Goal: Transaction & Acquisition: Purchase product/service

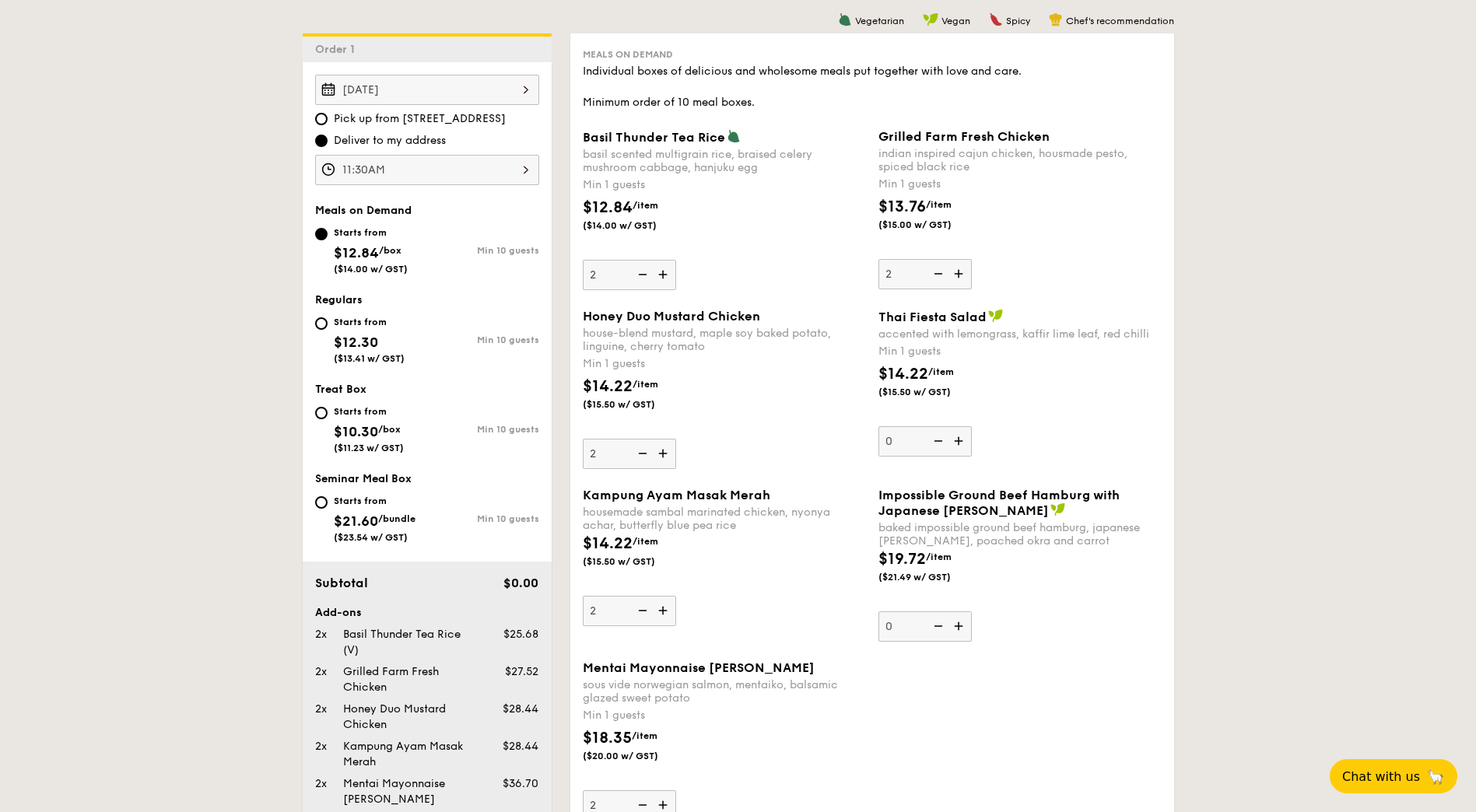
scroll to position [432, 0]
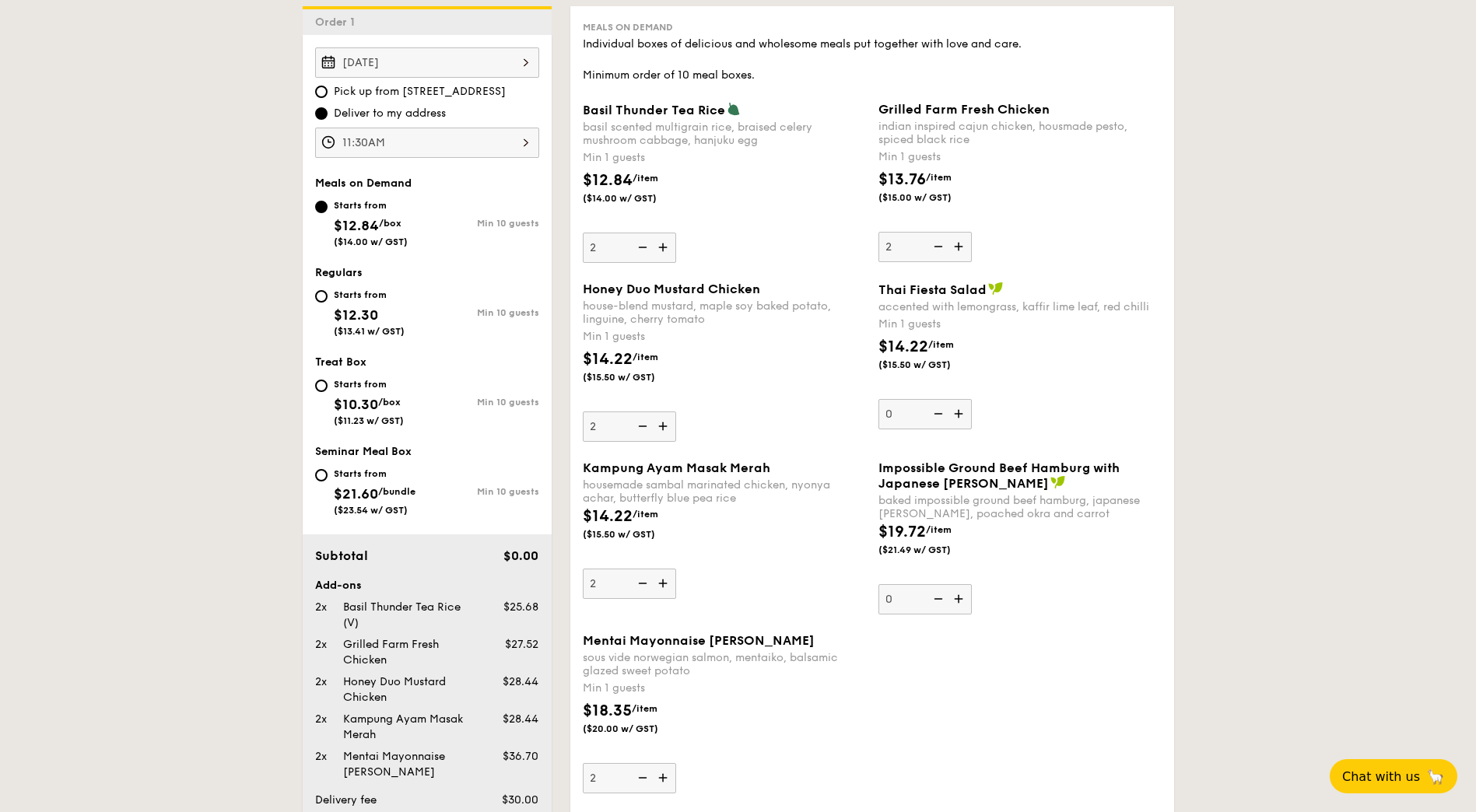
click at [640, 584] on img at bounding box center [640, 584] width 24 height 29
click at [640, 584] on input "2" at bounding box center [629, 584] width 93 height 30
type input "1"
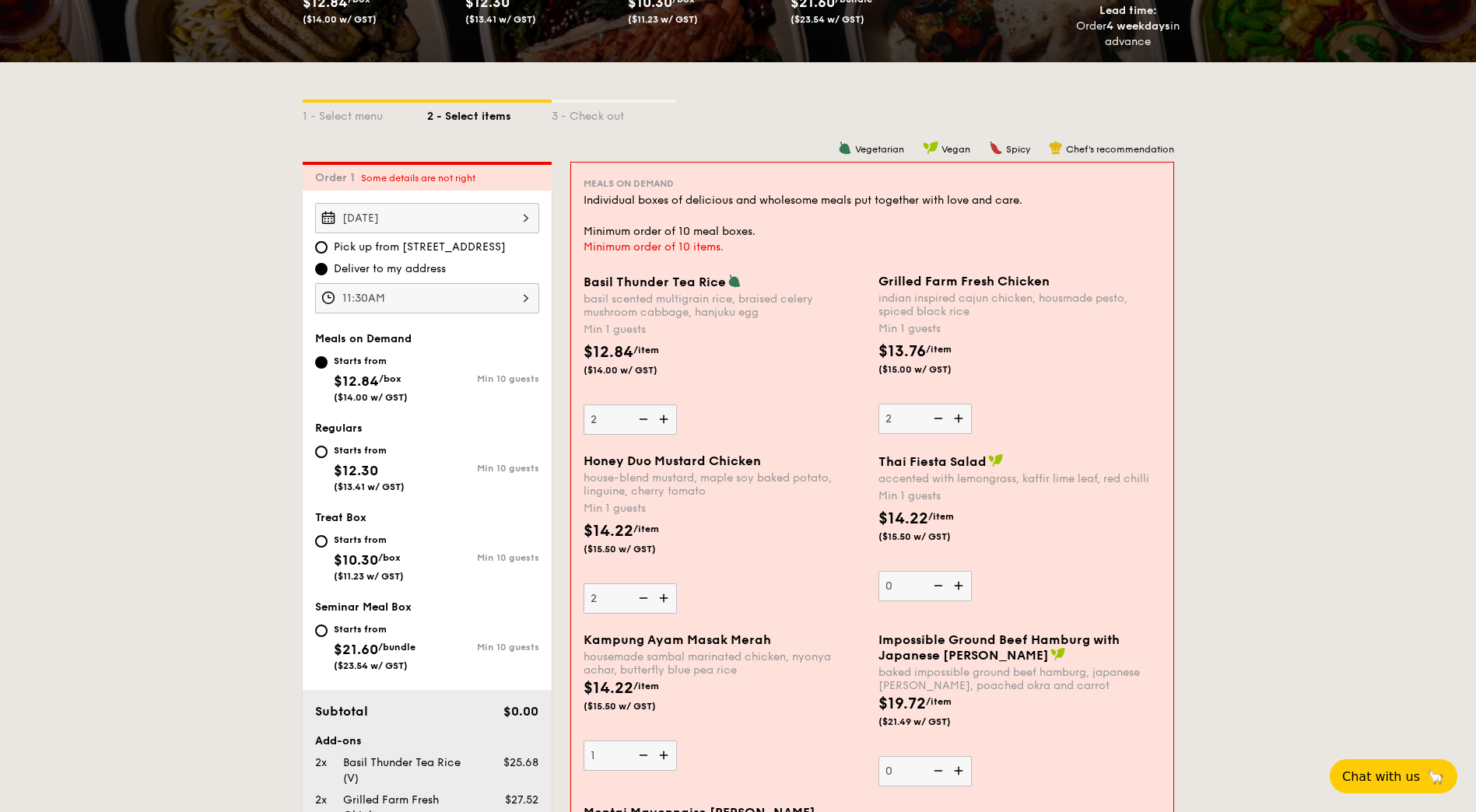
scroll to position [588, 0]
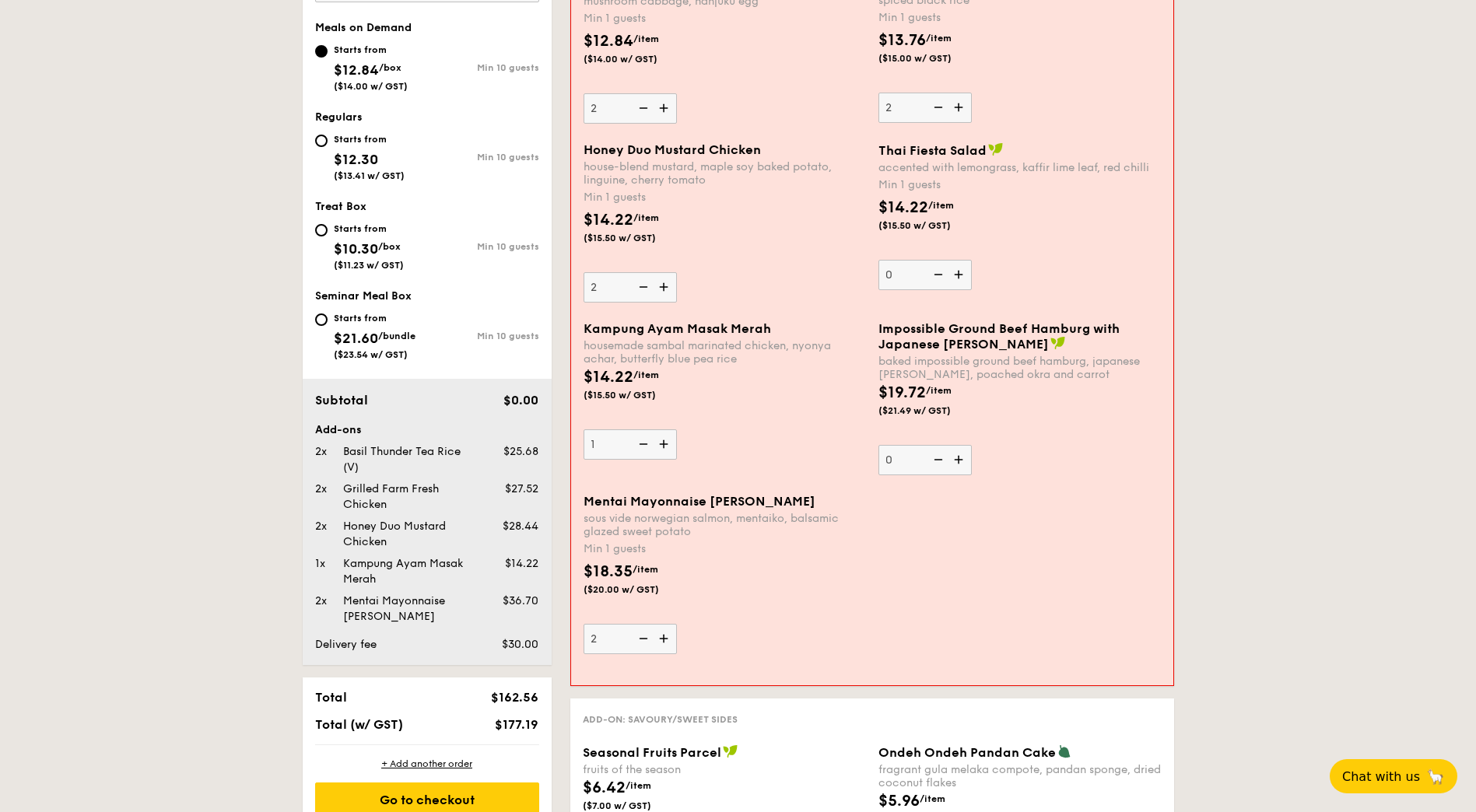
click at [669, 641] on img at bounding box center [665, 639] width 24 height 29
click at [669, 641] on input "2" at bounding box center [630, 639] width 93 height 30
type input "3"
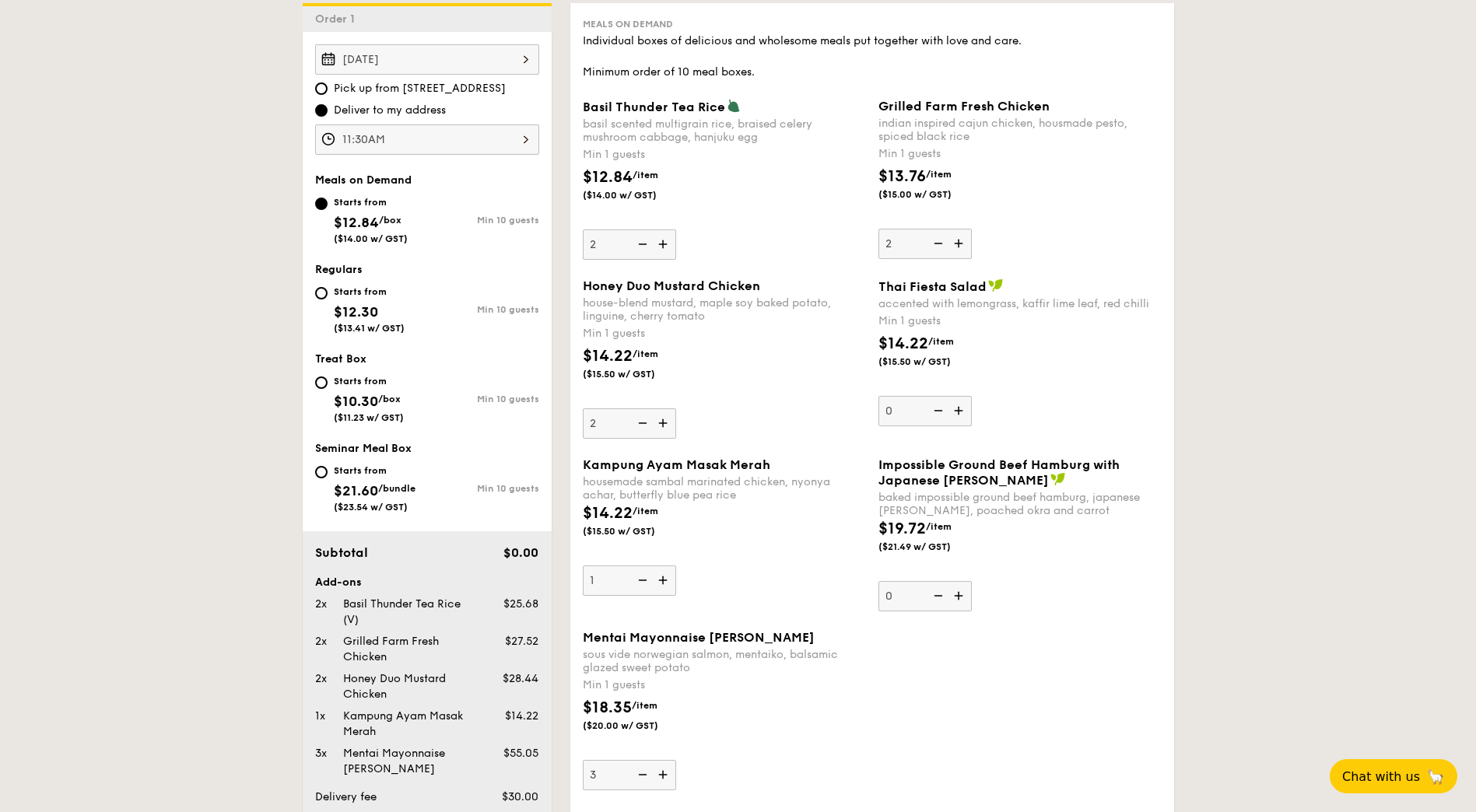
scroll to position [432, 0]
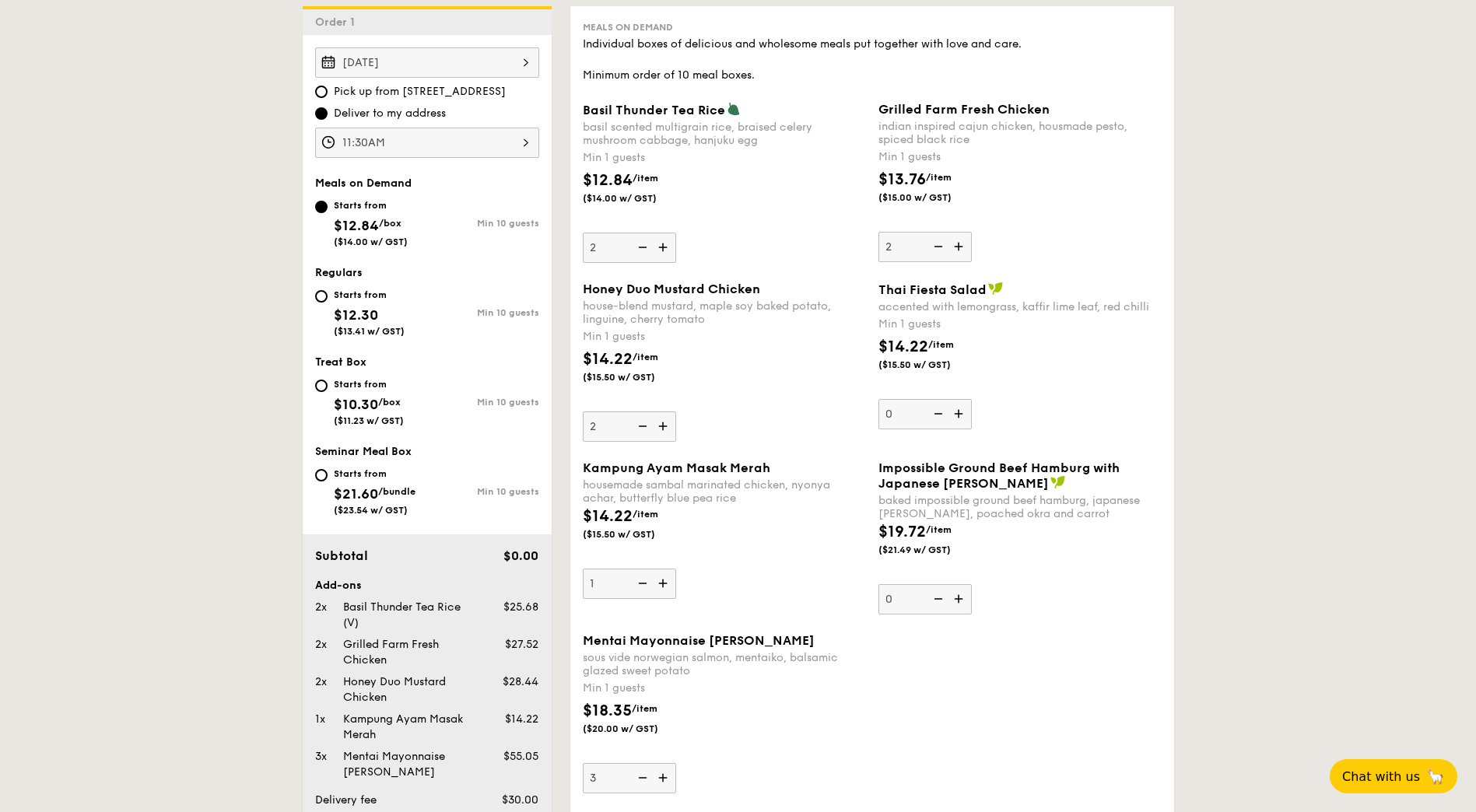
click at [643, 581] on img at bounding box center [640, 584] width 24 height 29
click at [643, 581] on input "1" at bounding box center [629, 584] width 93 height 30
type input "0"
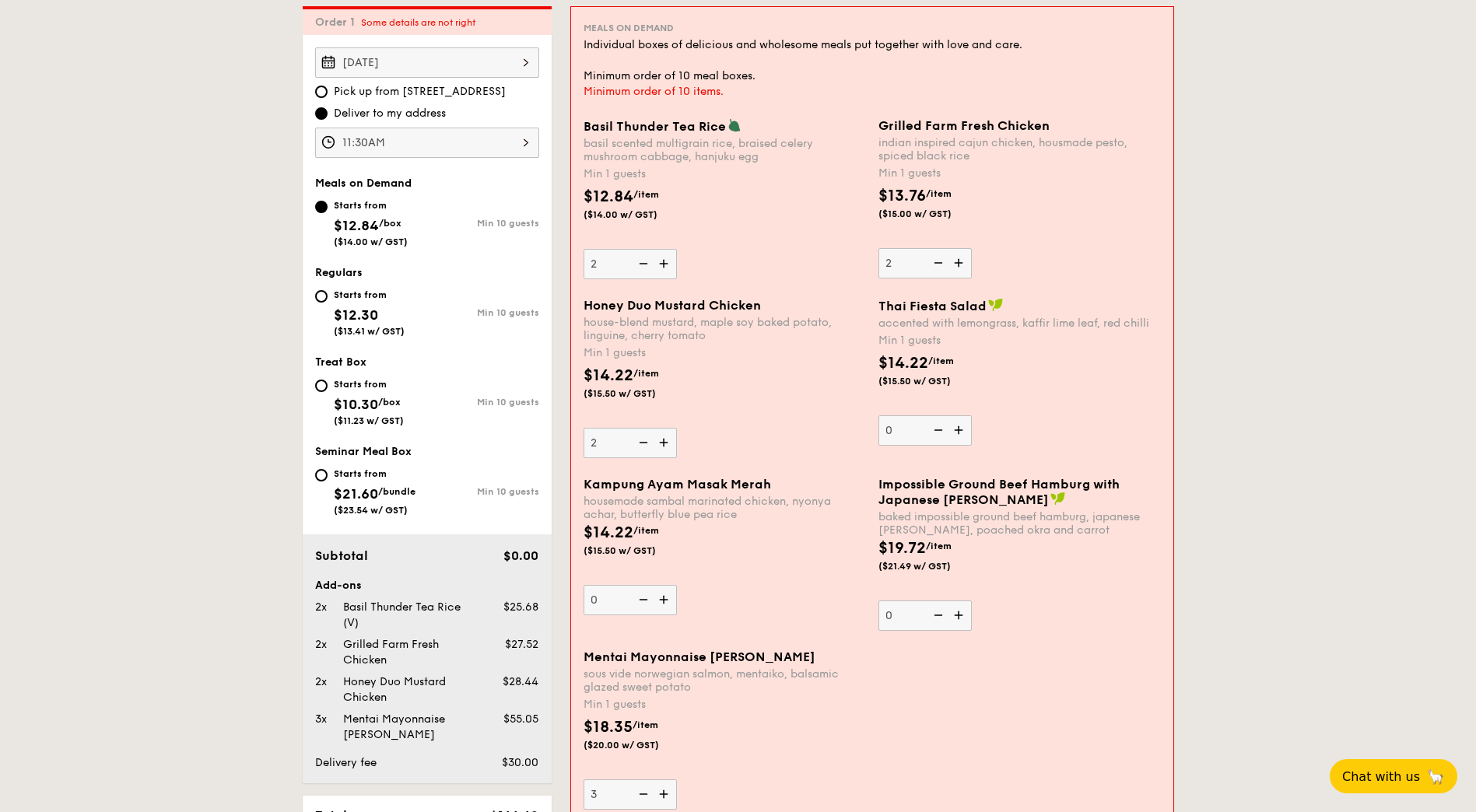
click at [967, 261] on img at bounding box center [960, 263] width 24 height 29
click at [967, 261] on input "2" at bounding box center [925, 263] width 93 height 30
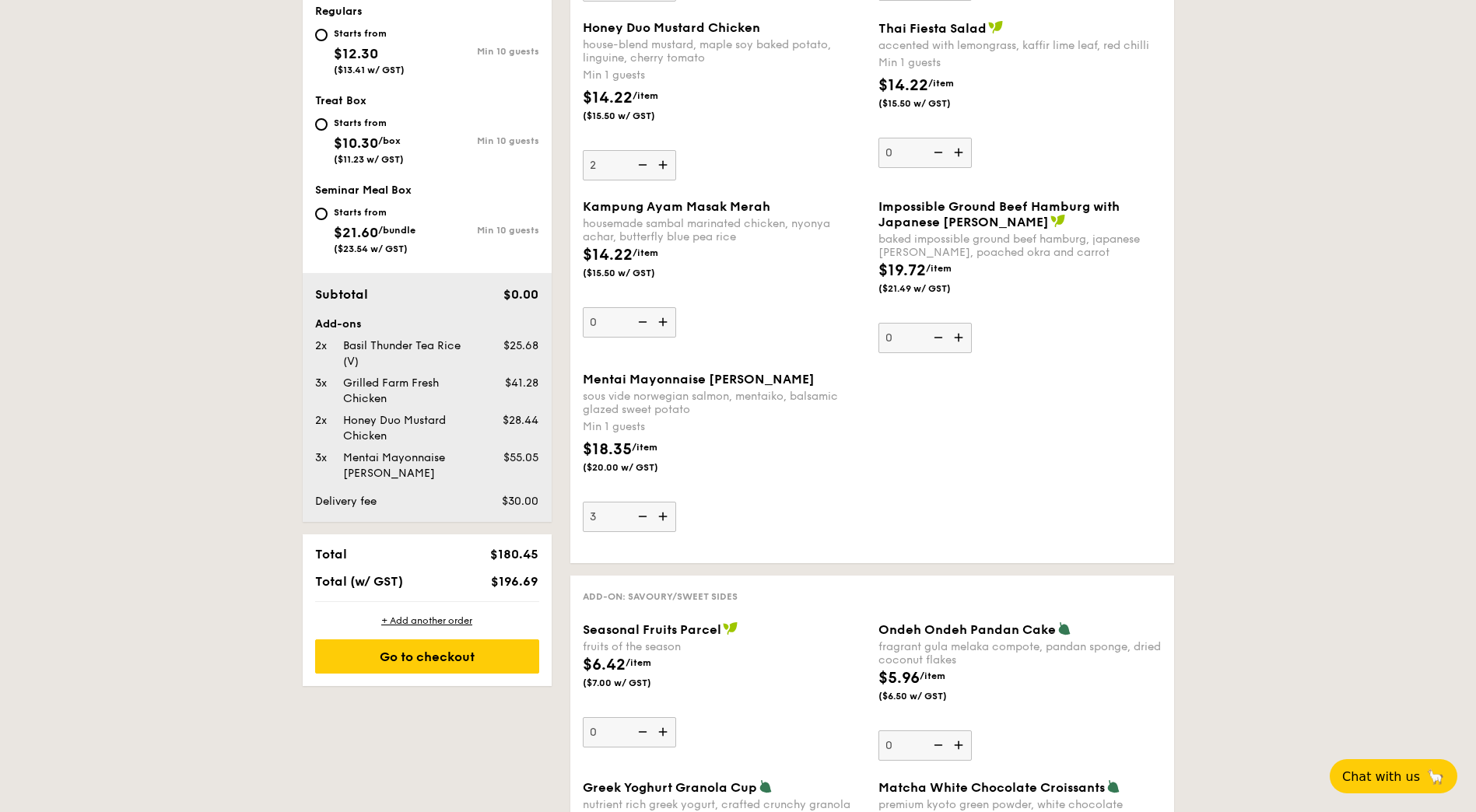
scroll to position [510, 0]
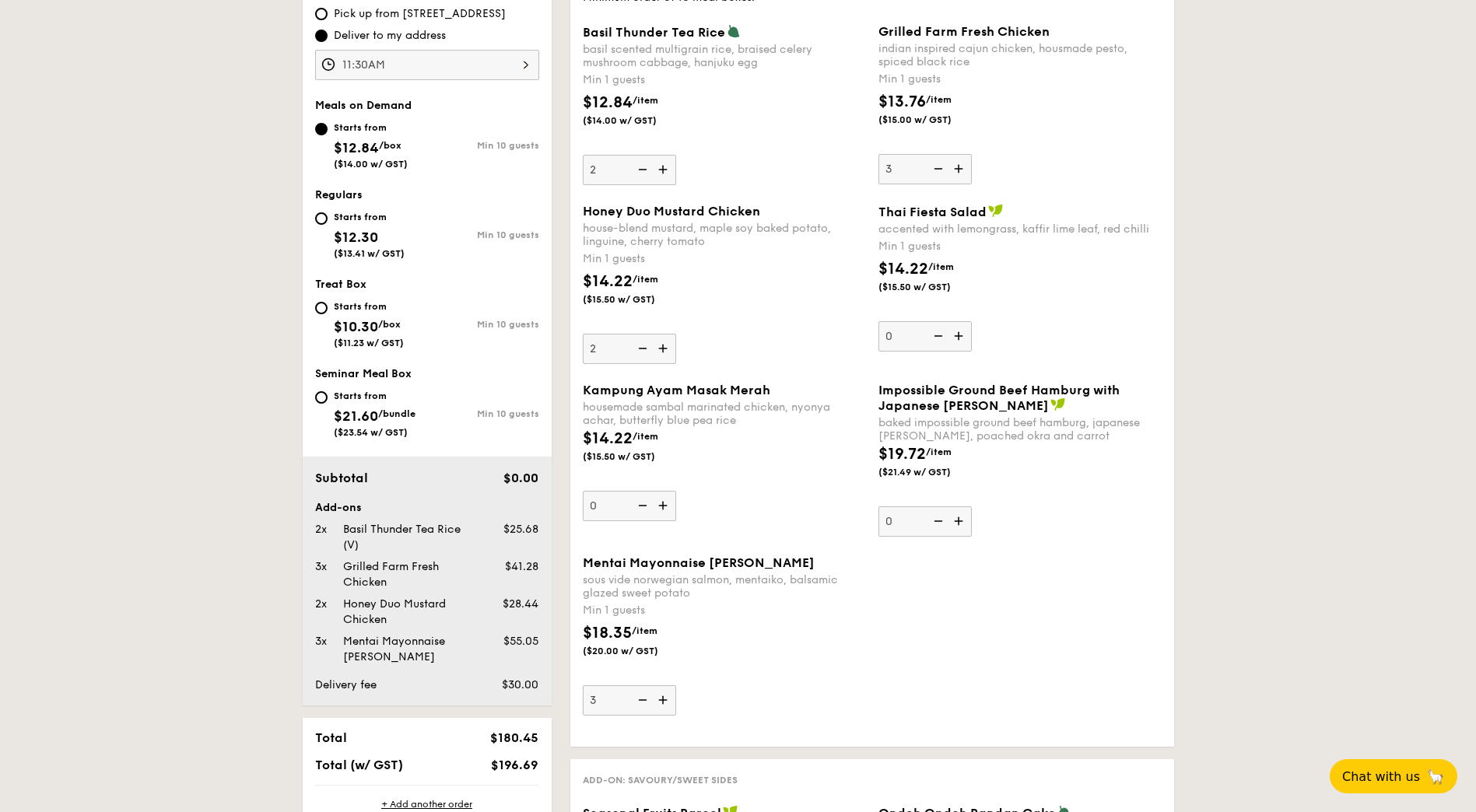
click at [936, 171] on img at bounding box center [936, 169] width 24 height 29
click at [936, 171] on input "3" at bounding box center [925, 169] width 93 height 30
type input "2"
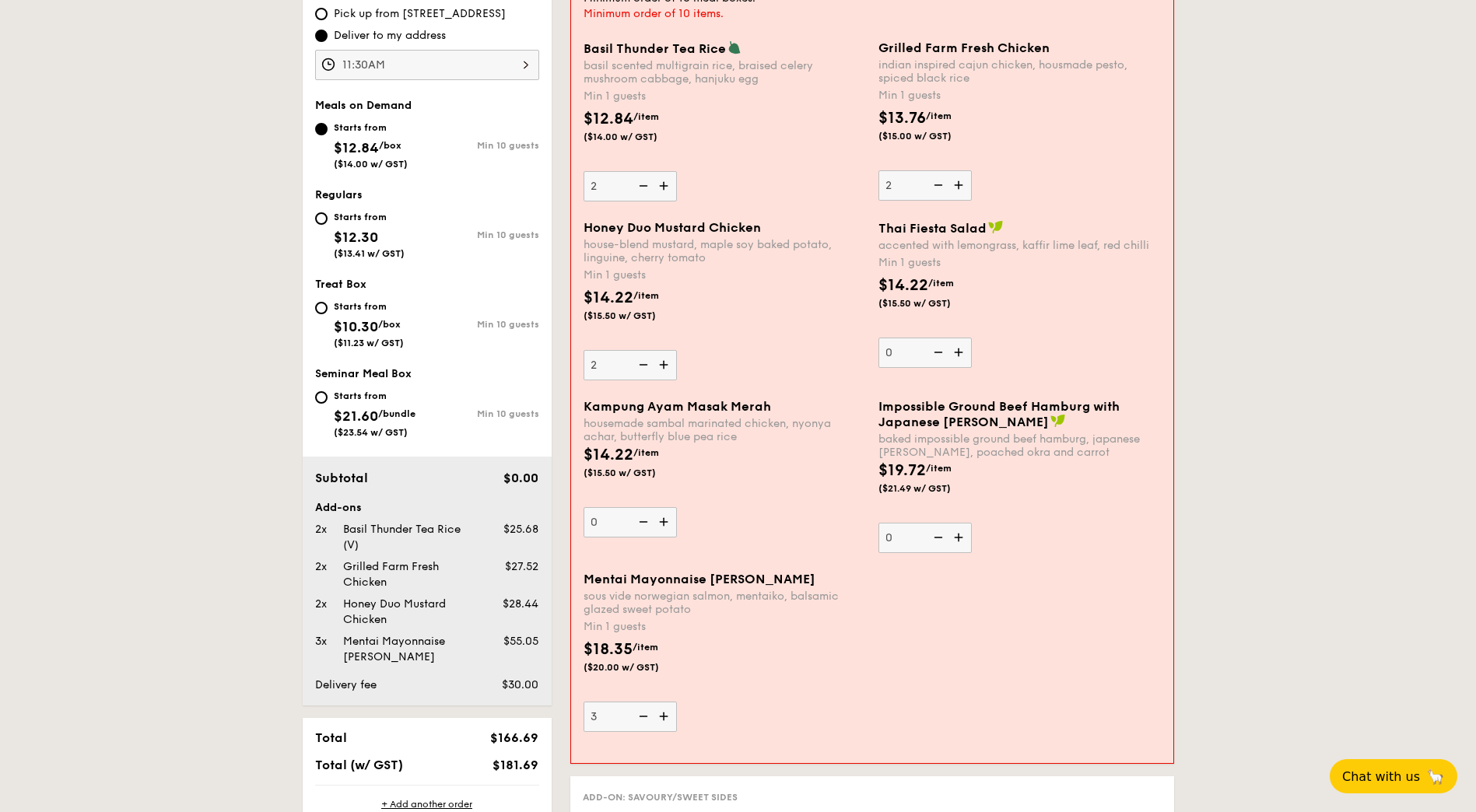
click at [668, 711] on img at bounding box center [665, 716] width 24 height 29
click at [668, 711] on input "3" at bounding box center [630, 716] width 93 height 30
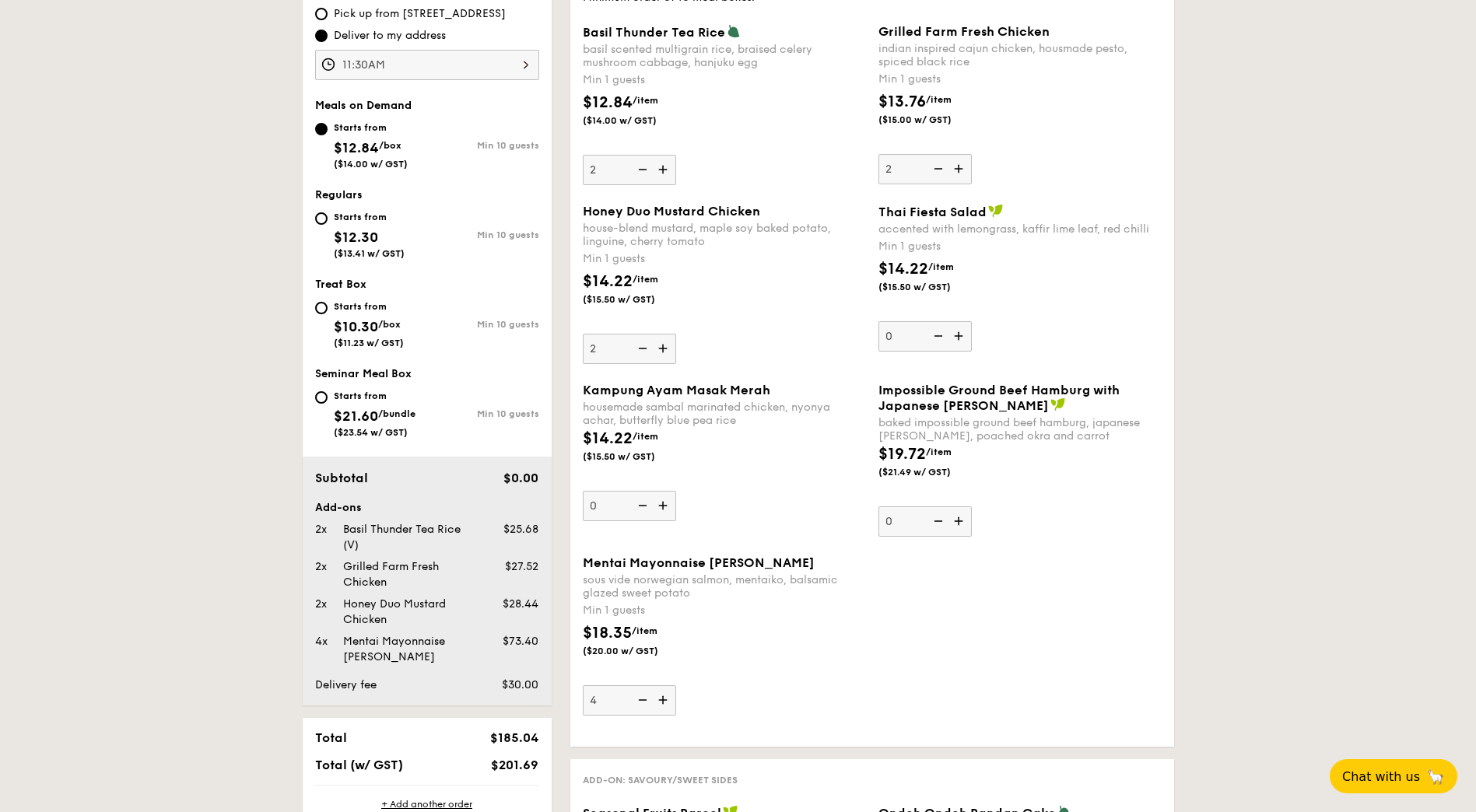
click at [645, 701] on img at bounding box center [640, 700] width 24 height 29
click at [645, 701] on input "4" at bounding box center [629, 700] width 93 height 30
type input "3"
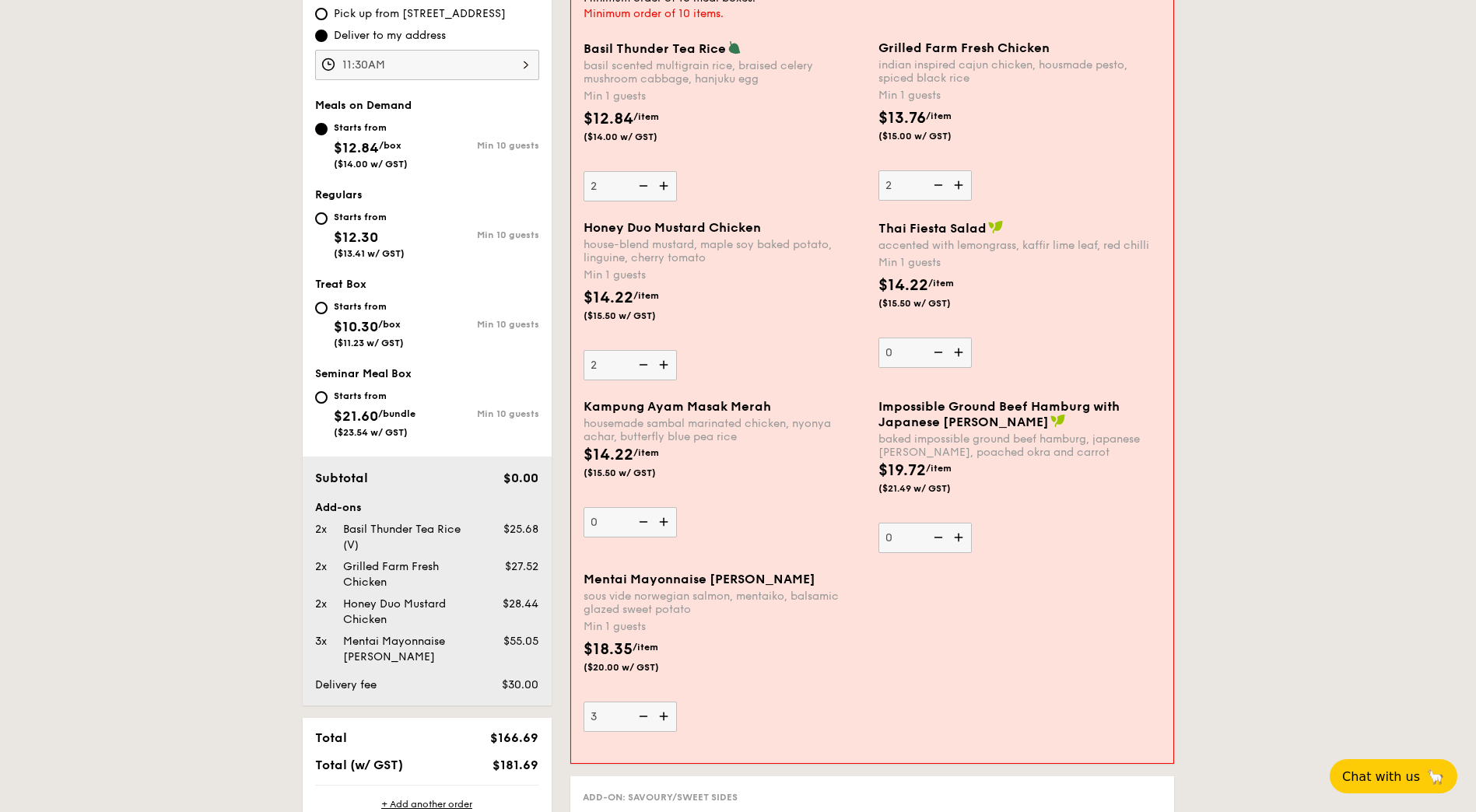
click at [960, 191] on img at bounding box center [960, 185] width 24 height 29
click at [960, 191] on input "2" at bounding box center [925, 185] width 93 height 30
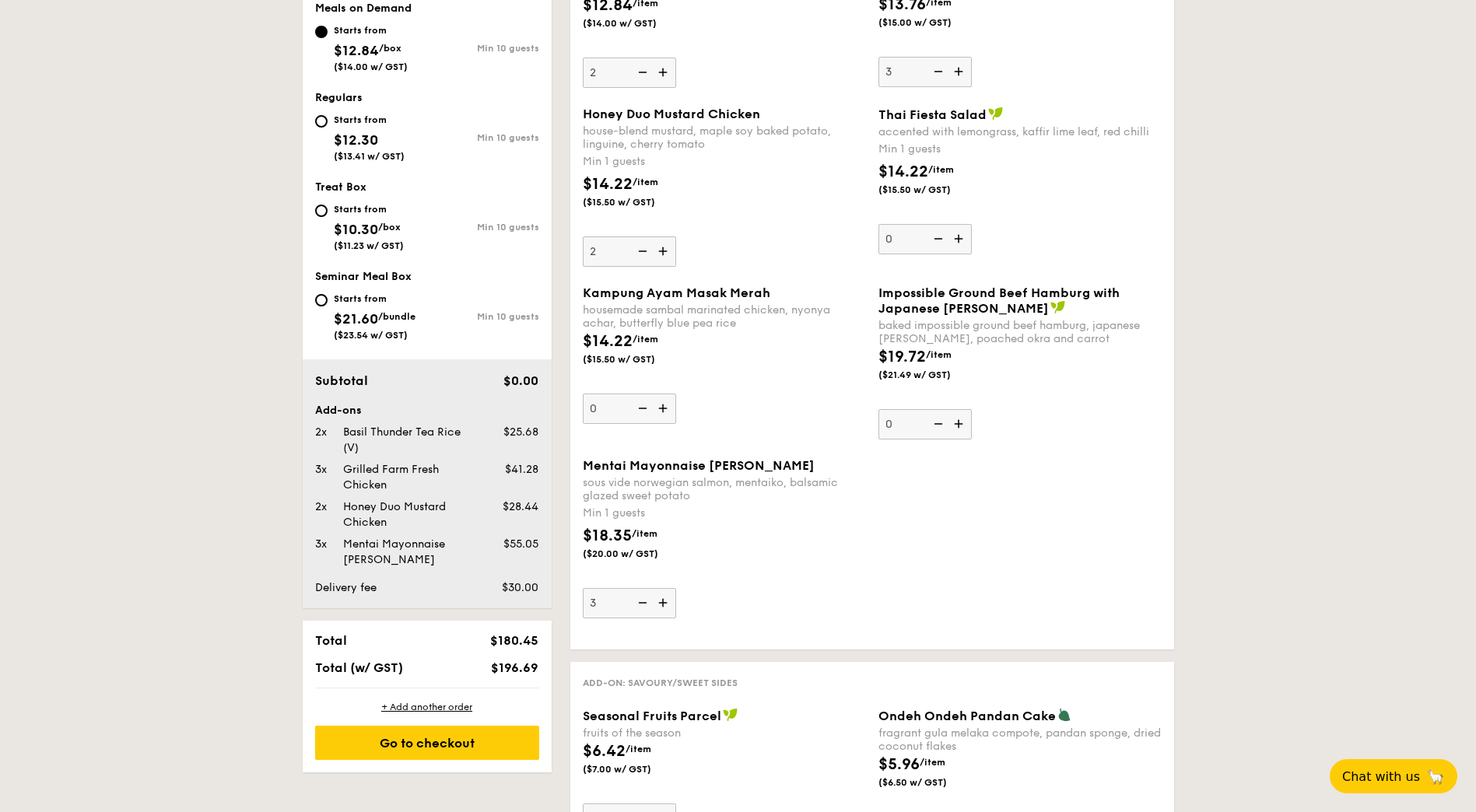
scroll to position [432, 0]
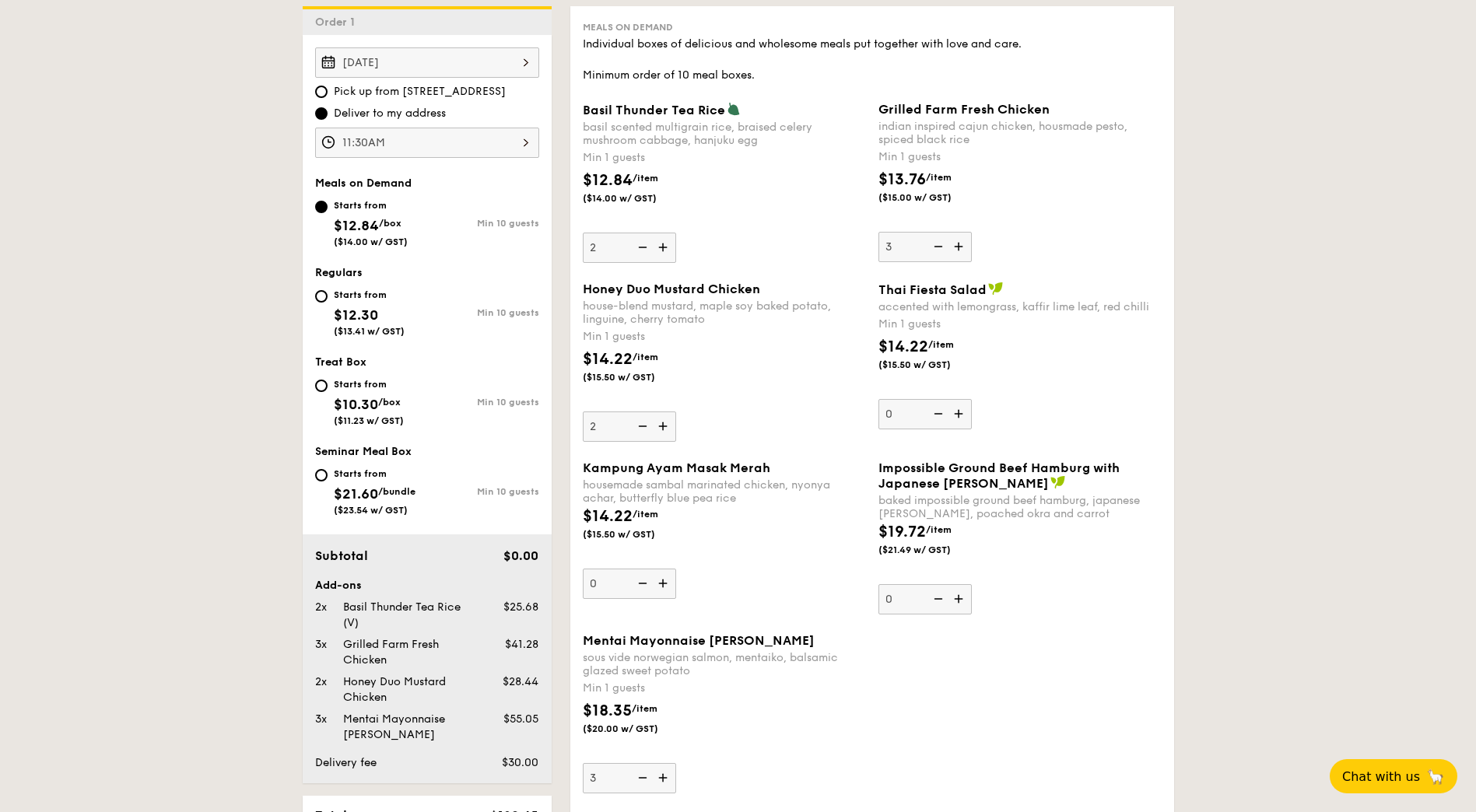
click at [933, 245] on img at bounding box center [936, 246] width 24 height 29
click at [933, 245] on input "3" at bounding box center [925, 246] width 93 height 30
type input "2"
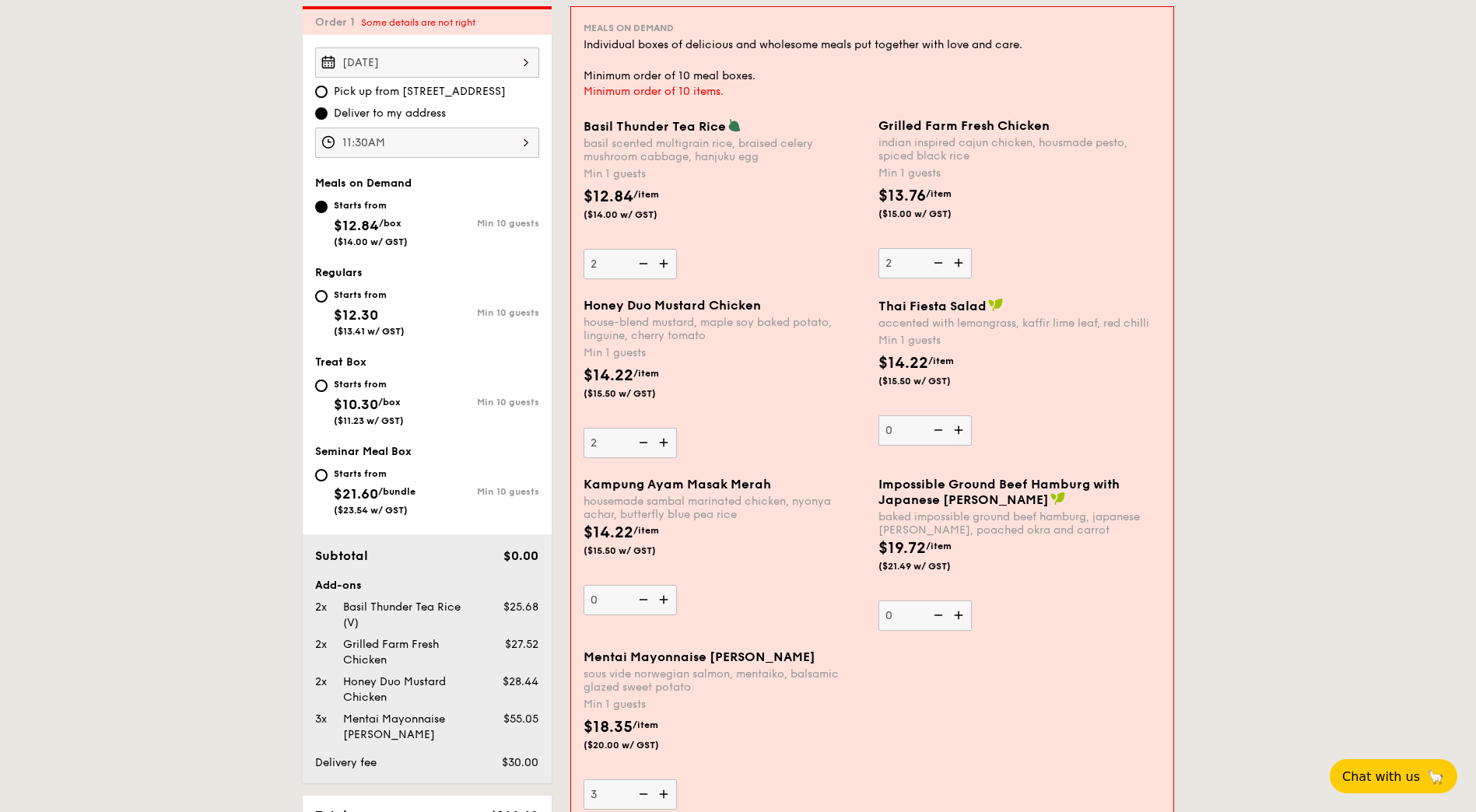
click at [662, 597] on img at bounding box center [665, 600] width 24 height 29
click at [662, 597] on input "0" at bounding box center [630, 600] width 93 height 30
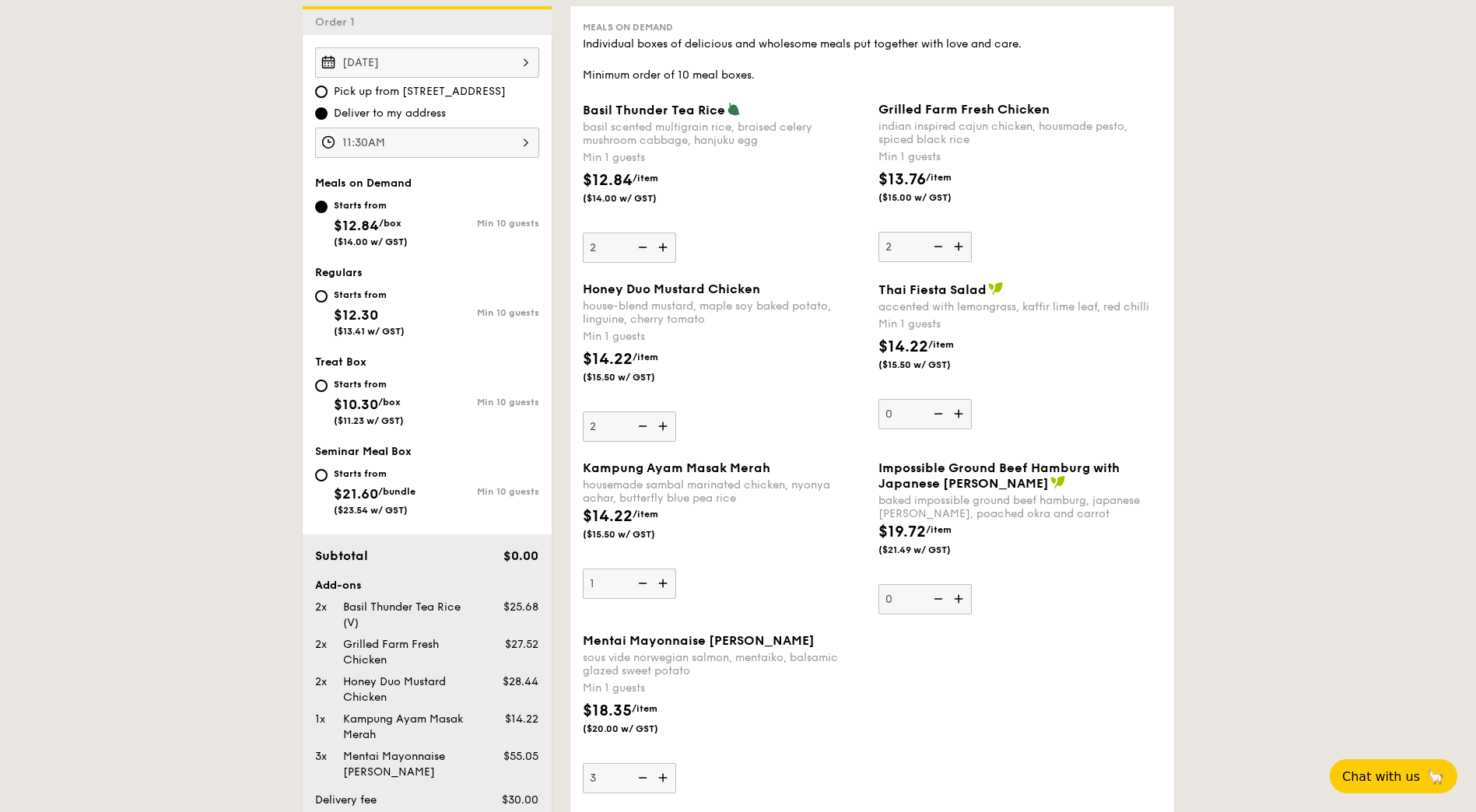
drag, startPoint x: 794, startPoint y: 530, endPoint x: 587, endPoint y: 467, distance: 216.4
click at [586, 467] on div "Kampung Ayam Masak Merah housemade sambal marinated chicken, nyonya achar, butt…" at bounding box center [724, 530] width 283 height 138
drag, startPoint x: 587, startPoint y: 467, endPoint x: 740, endPoint y: 517, distance: 161.0
click at [740, 517] on div "$14.22 /item ($15.50 w/ GST)" at bounding box center [724, 532] width 296 height 54
click at [676, 569] on input "1" at bounding box center [629, 584] width 93 height 30
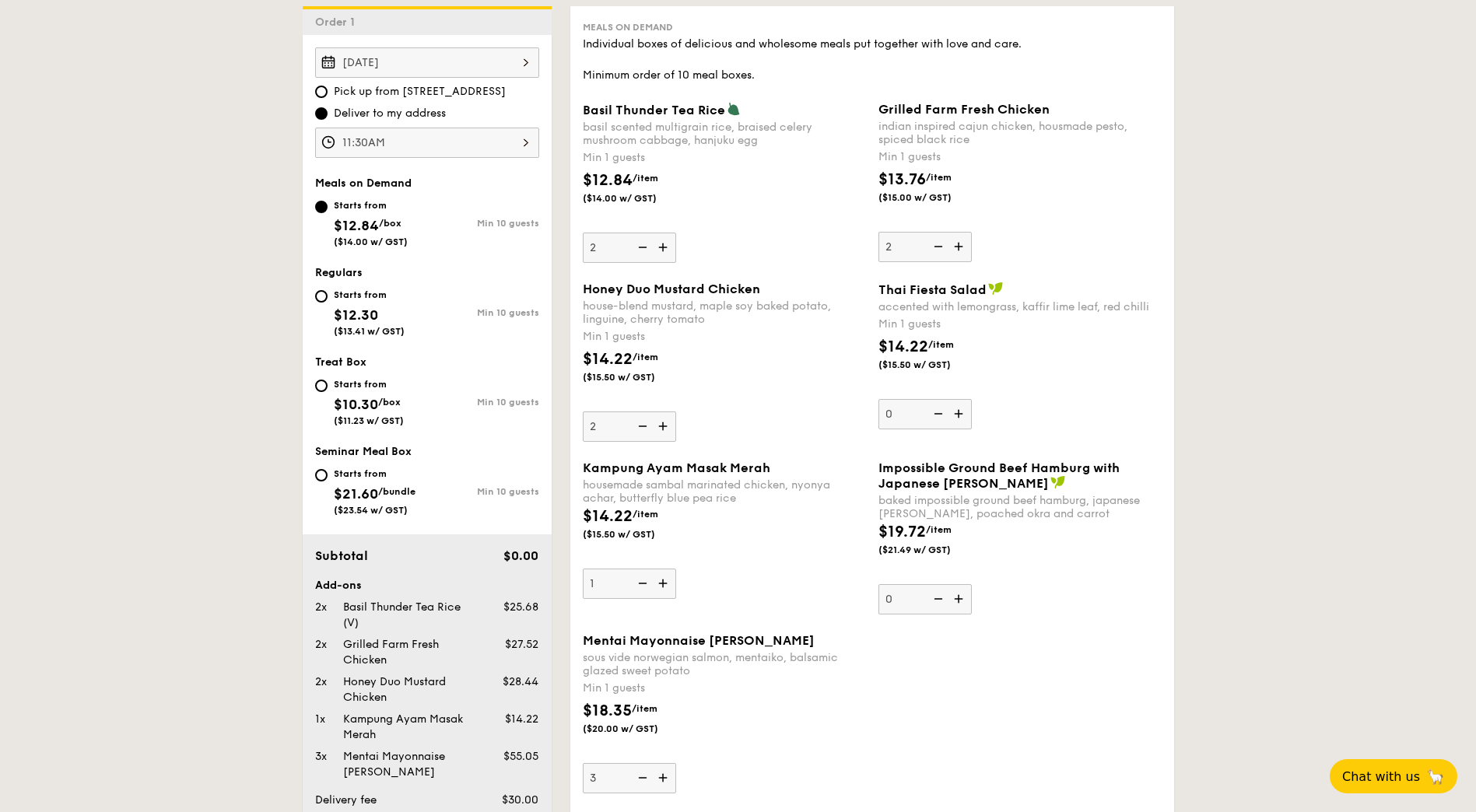
click at [721, 528] on div "$14.22 /item ($15.50 w/ GST)" at bounding box center [724, 532] width 296 height 54
click at [676, 569] on input "1" at bounding box center [629, 584] width 93 height 30
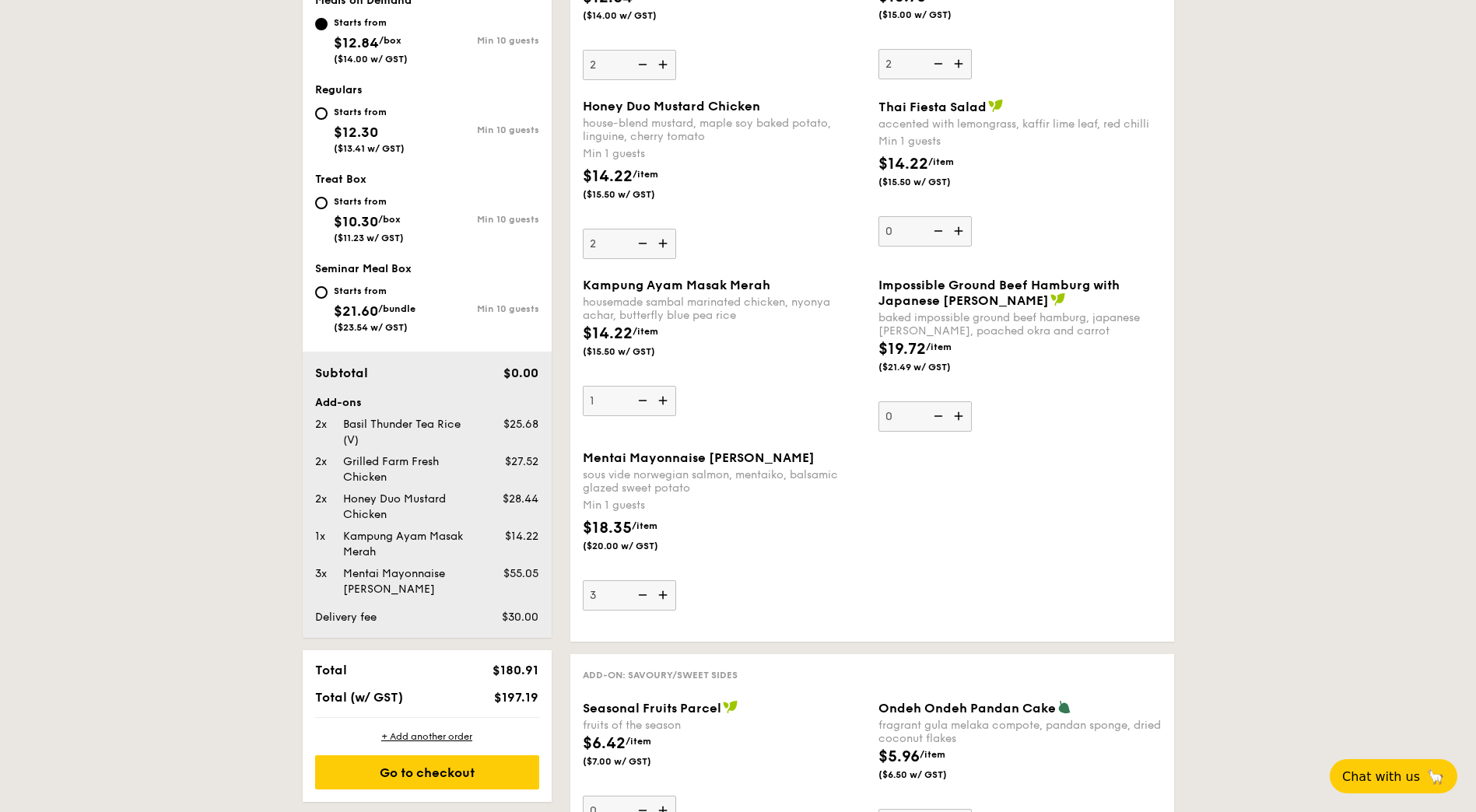
scroll to position [588, 0]
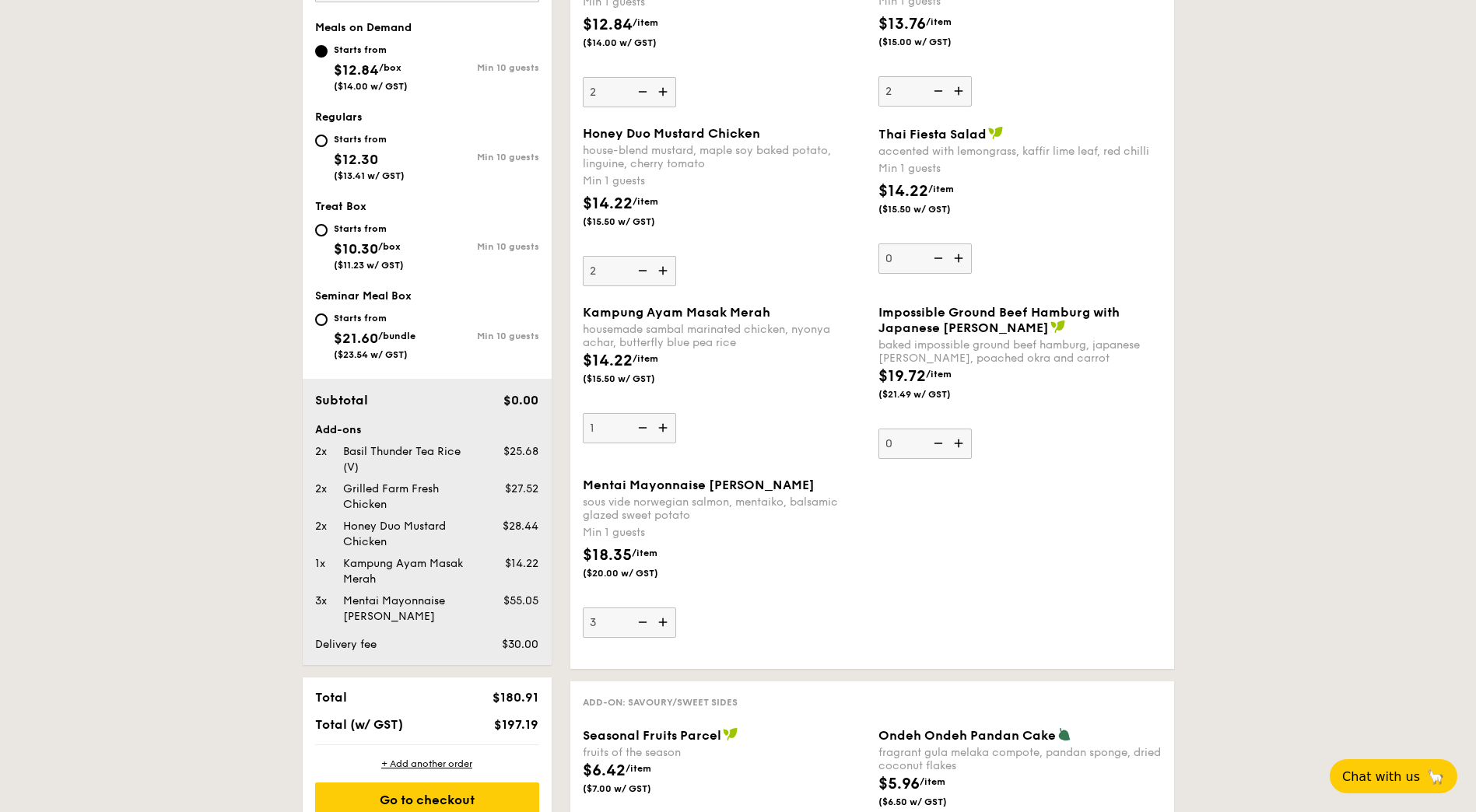
click at [666, 426] on img at bounding box center [664, 428] width 24 height 29
click at [666, 426] on input "1" at bounding box center [629, 428] width 93 height 30
click at [786, 545] on div "$18.35 /item ($20.00 w/ GST)" at bounding box center [724, 571] width 296 height 54
click at [676, 608] on input "3" at bounding box center [629, 623] width 93 height 30
click at [892, 512] on div "Mentai Mayonnaise Aburi Salmon sous vide norwegian salmon, mentaiko, balsamic g…" at bounding box center [871, 567] width 591 height 179
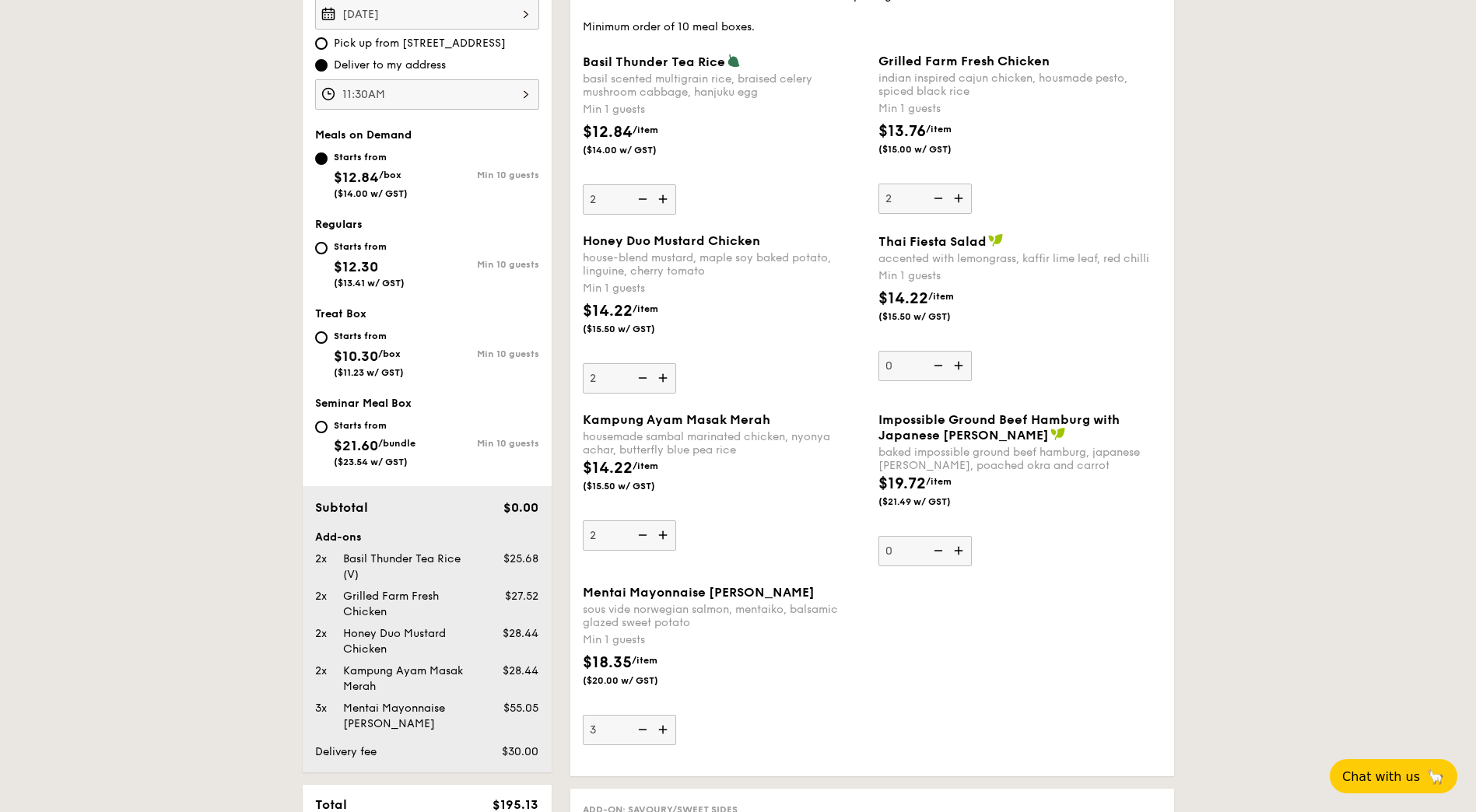
scroll to position [432, 0]
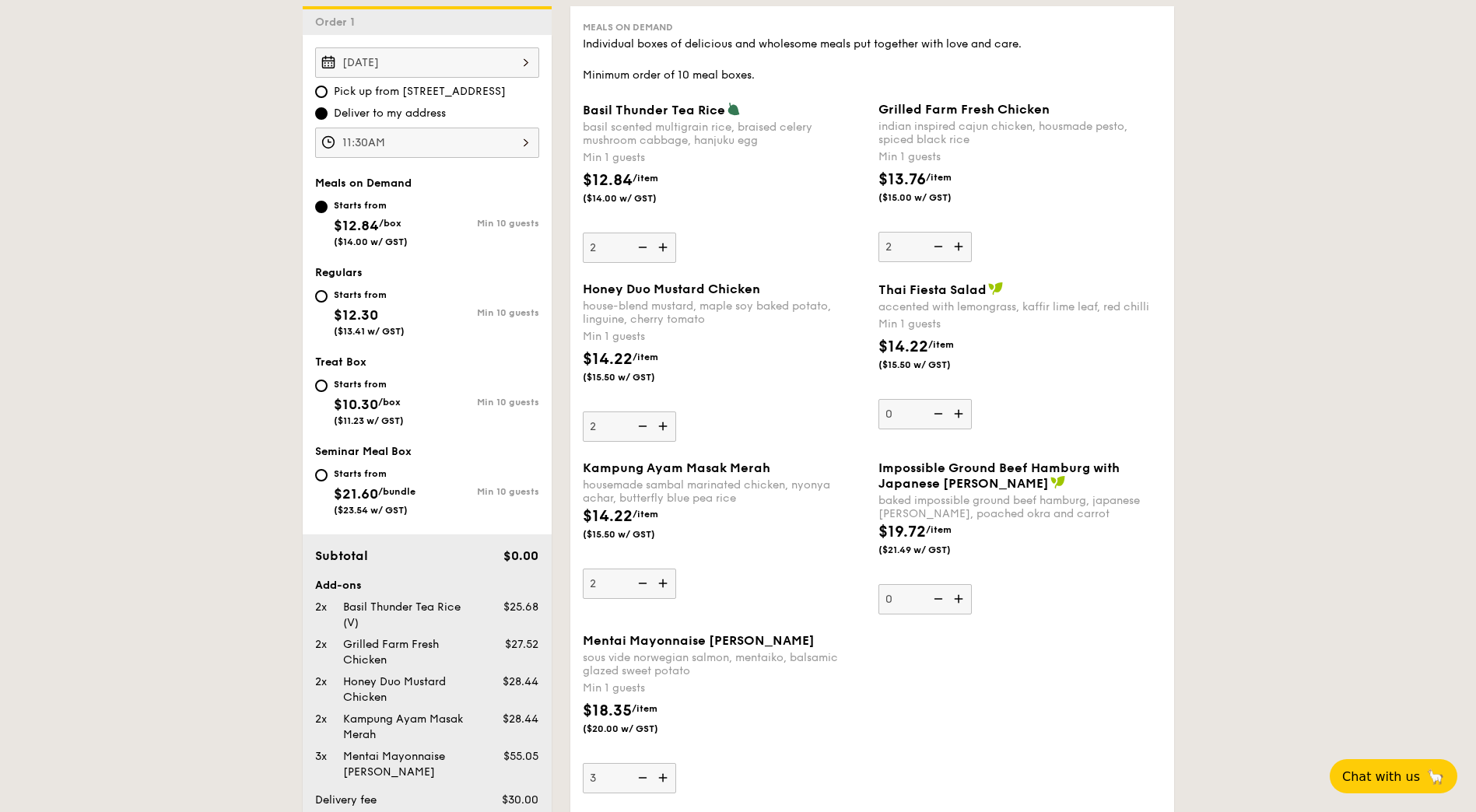
click at [645, 586] on img at bounding box center [640, 584] width 24 height 29
click at [645, 586] on input "2" at bounding box center [629, 584] width 93 height 30
click at [645, 586] on img at bounding box center [640, 584] width 24 height 29
click at [645, 586] on input "1" at bounding box center [629, 584] width 93 height 30
type input "0"
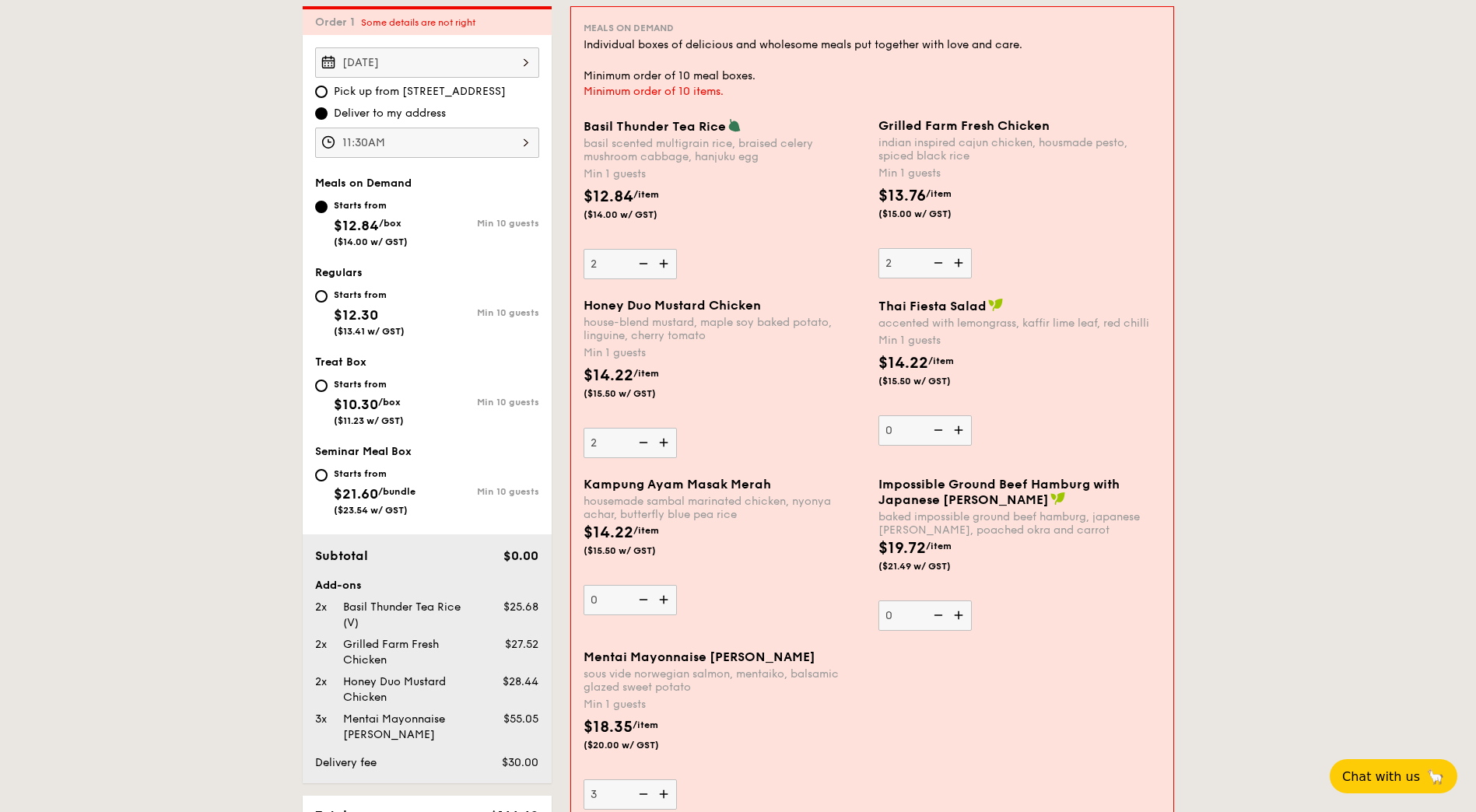
click at [662, 441] on img at bounding box center [665, 442] width 24 height 29
click at [662, 441] on input "2" at bounding box center [630, 442] width 93 height 30
type input "3"
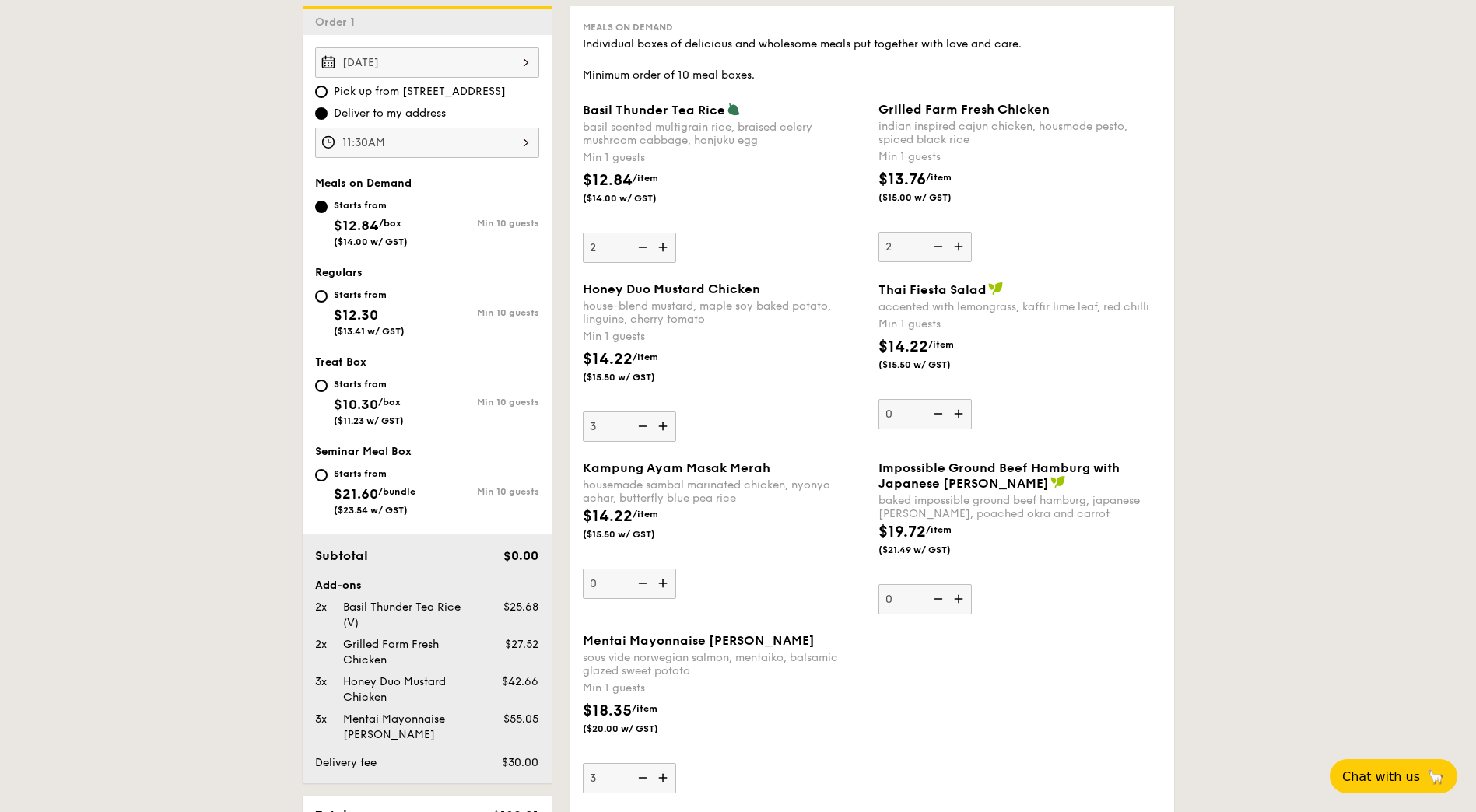
click at [961, 241] on img at bounding box center [960, 246] width 24 height 29
click at [961, 241] on input "2" at bounding box center [925, 246] width 93 height 30
type input "3"
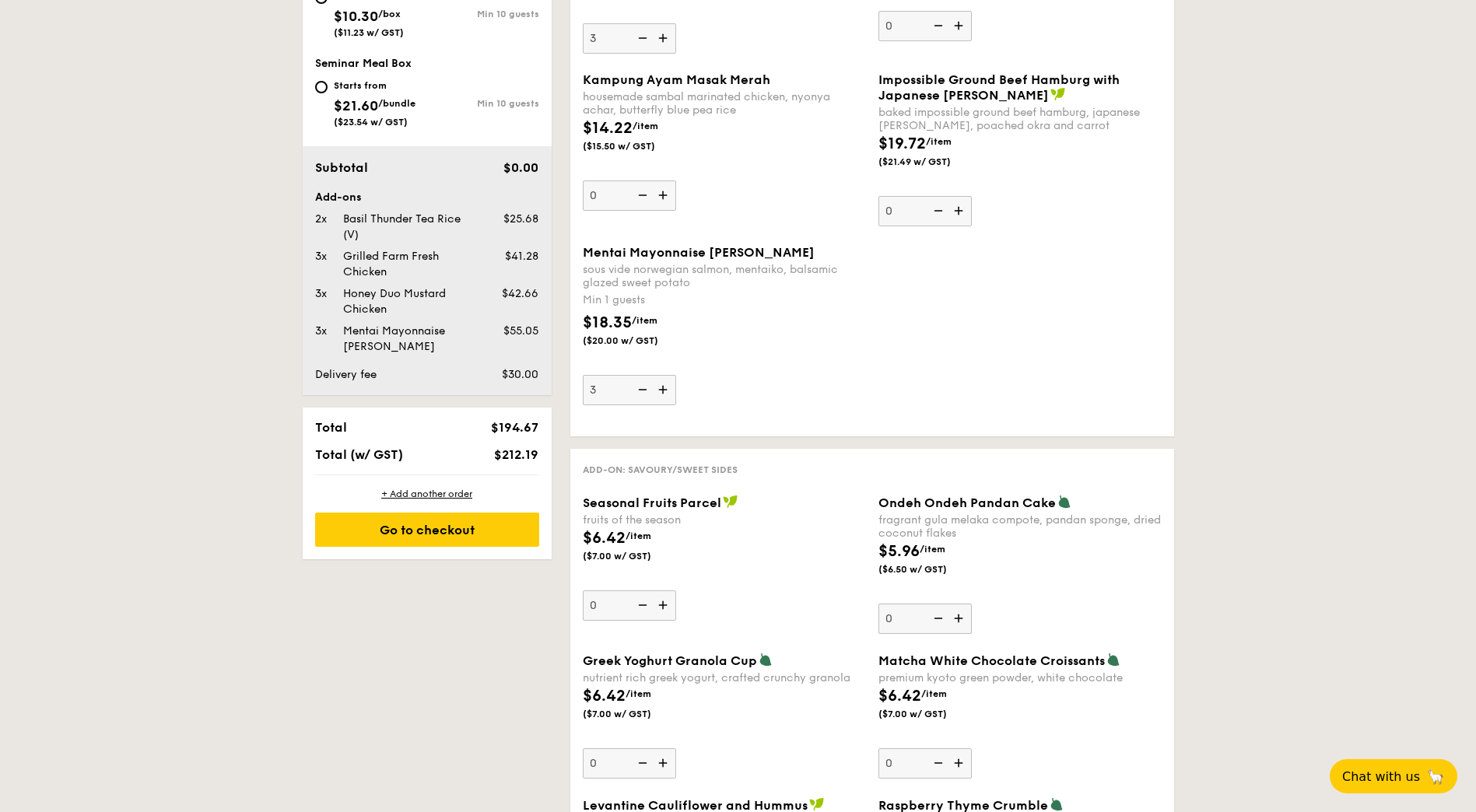
scroll to position [822, 0]
click at [496, 532] on div "Go to checkout" at bounding box center [428, 529] width 224 height 34
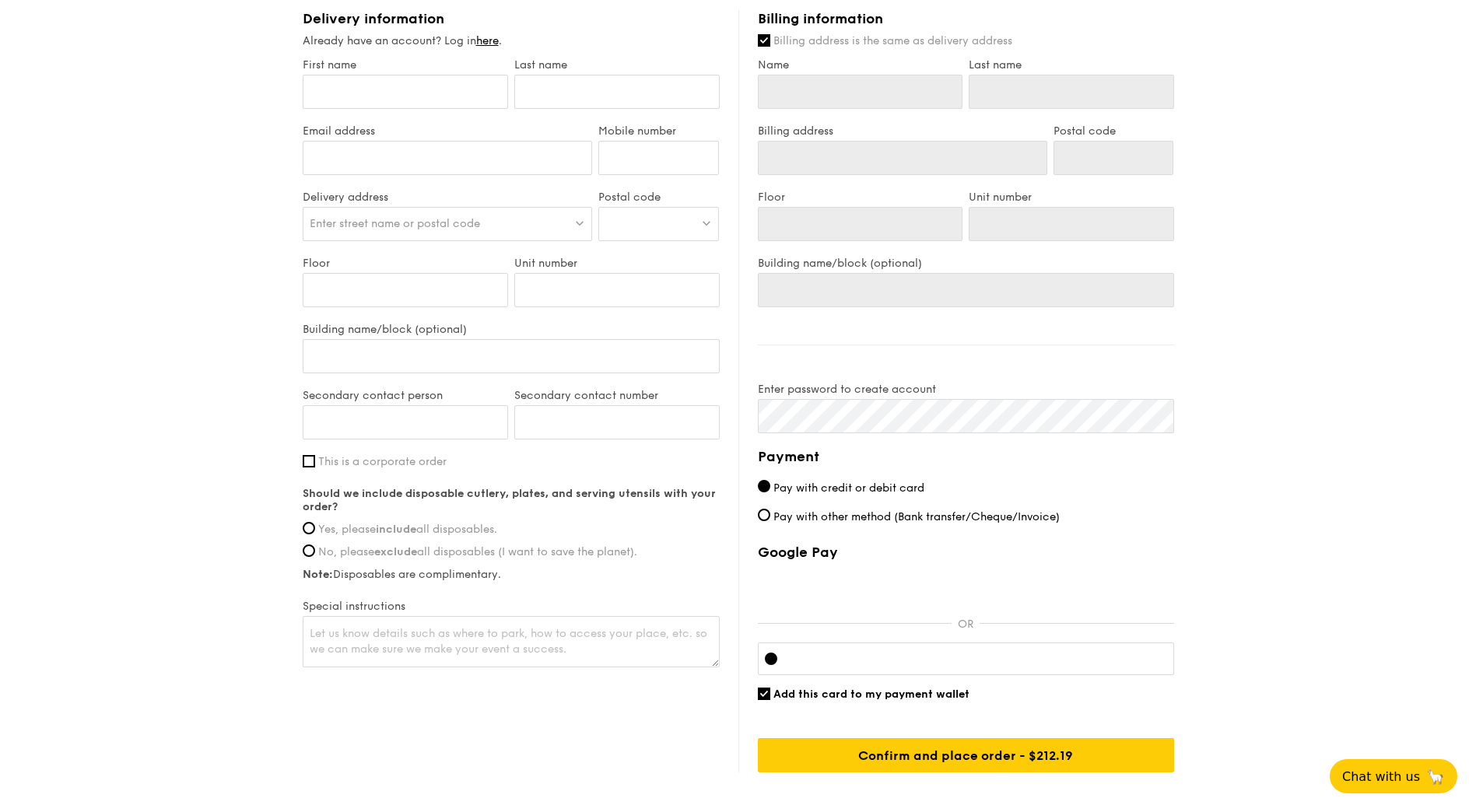
scroll to position [769, 0]
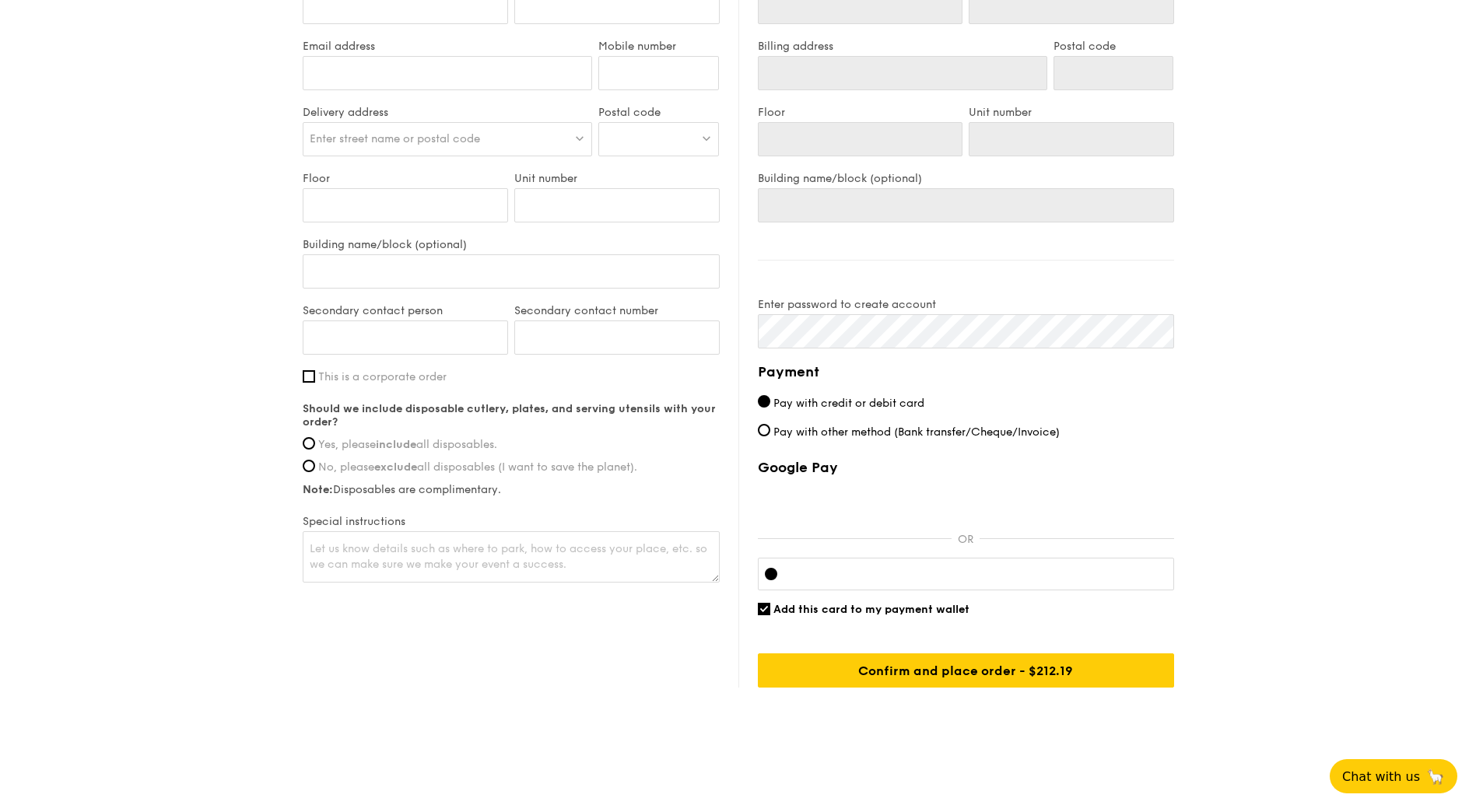
click at [318, 441] on span "Yes, please include all disposables." at bounding box center [407, 445] width 179 height 13
click at [315, 441] on input "Yes, please include all disposables." at bounding box center [308, 443] width 12 height 12
radio input "true"
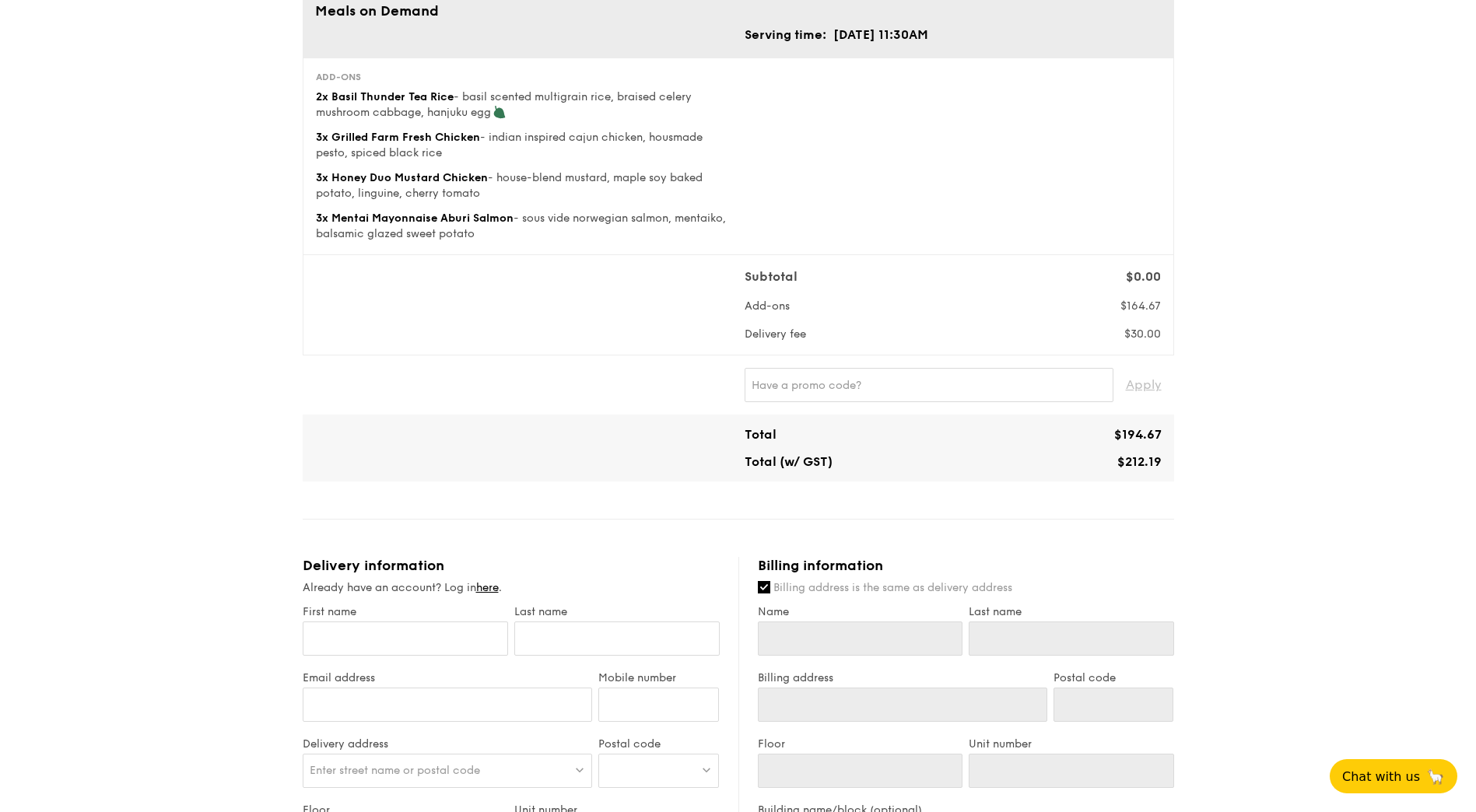
scroll to position [0, 0]
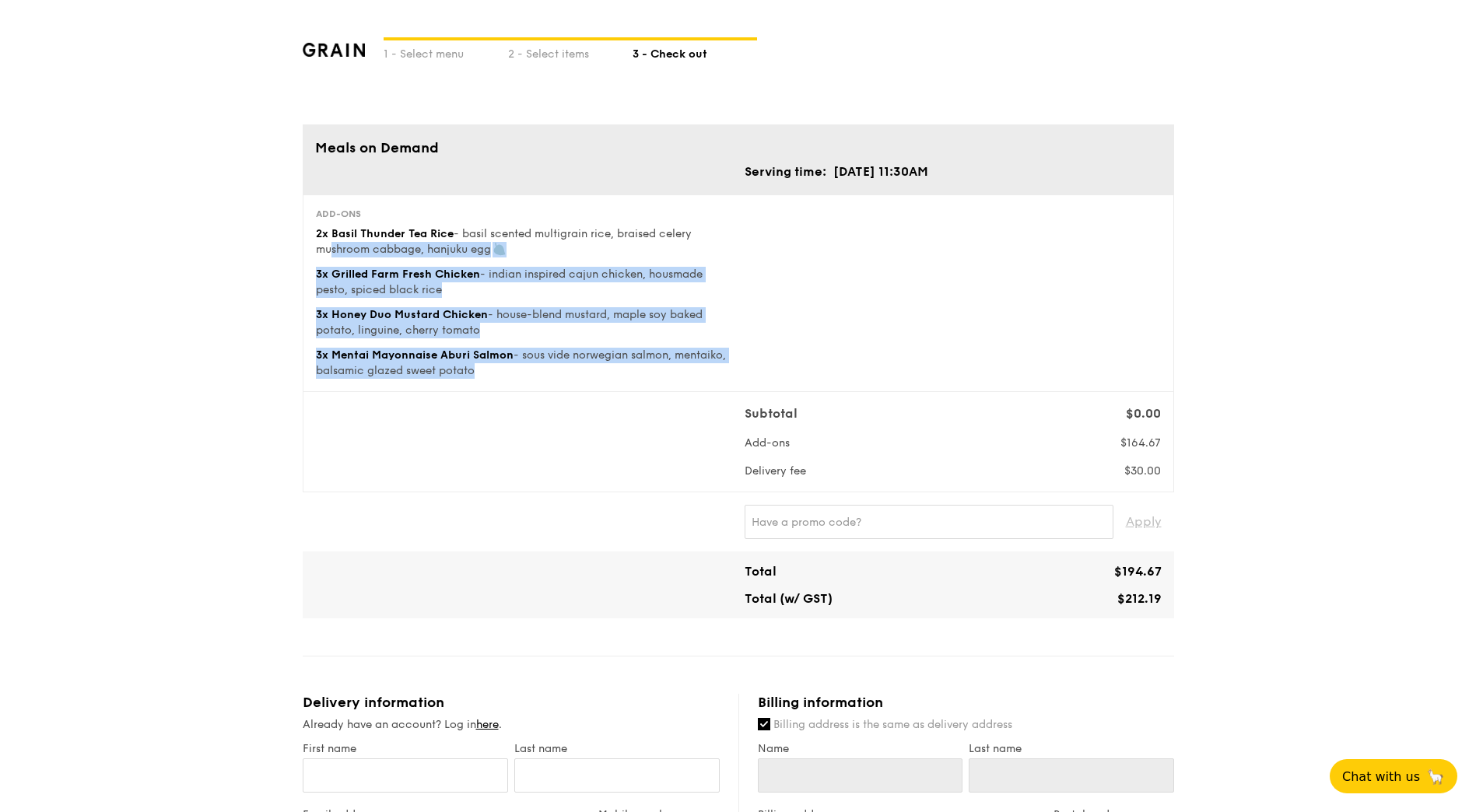
drag, startPoint x: 331, startPoint y: 252, endPoint x: 508, endPoint y: 366, distance: 210.5
click at [507, 365] on div "Add-ons 2x Basil Thunder Tea Rice - basil scented multigrain rice, braised cele…" at bounding box center [524, 293] width 416 height 172
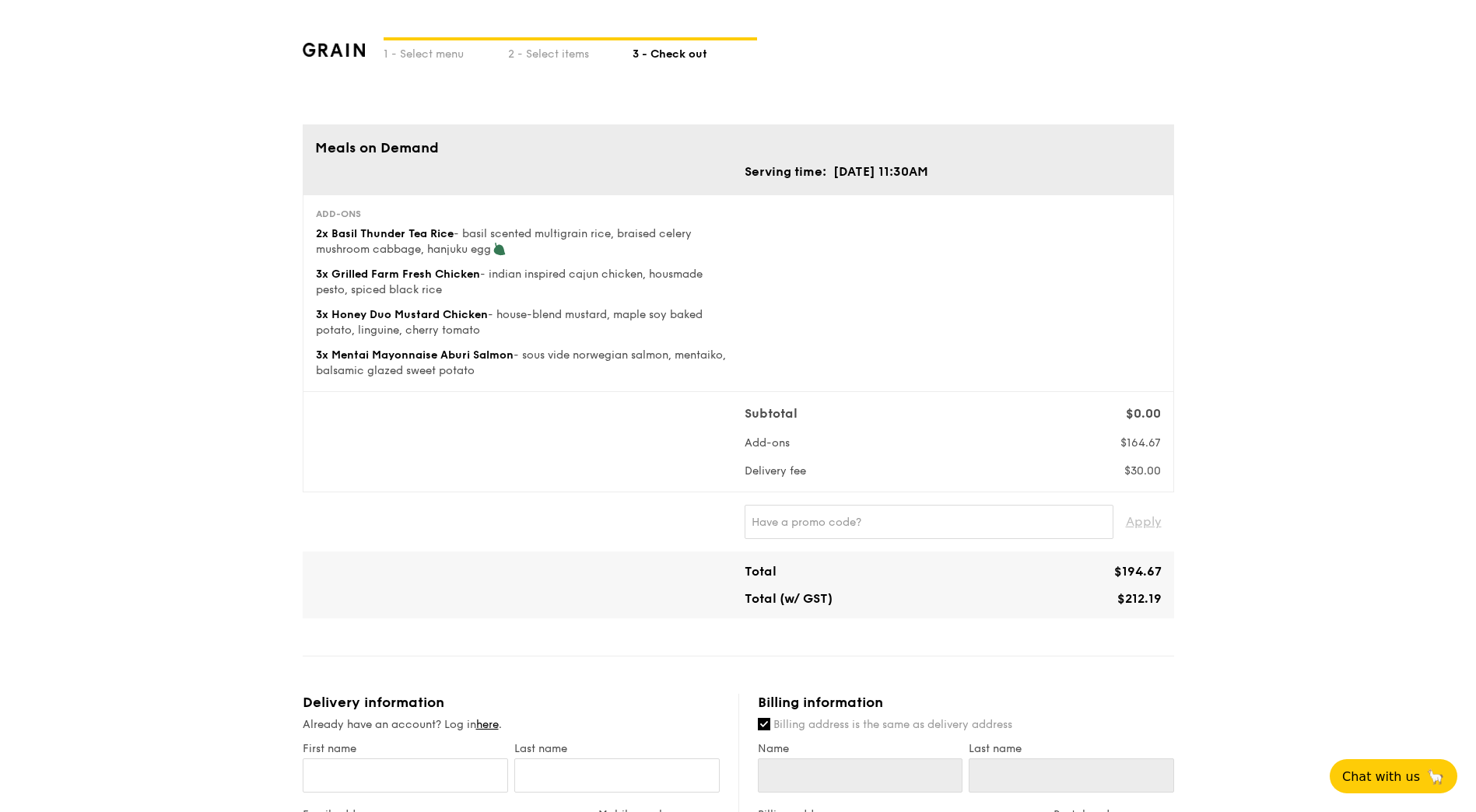
drag, startPoint x: 508, startPoint y: 366, endPoint x: 512, endPoint y: 383, distance: 17.5
click at [512, 383] on div "Add-ons 2x Basil Thunder Tea Rice - basil scented multigrain rice, braised cele…" at bounding box center [738, 293] width 871 height 198
drag, startPoint x: 512, startPoint y: 383, endPoint x: 497, endPoint y: 375, distance: 17.0
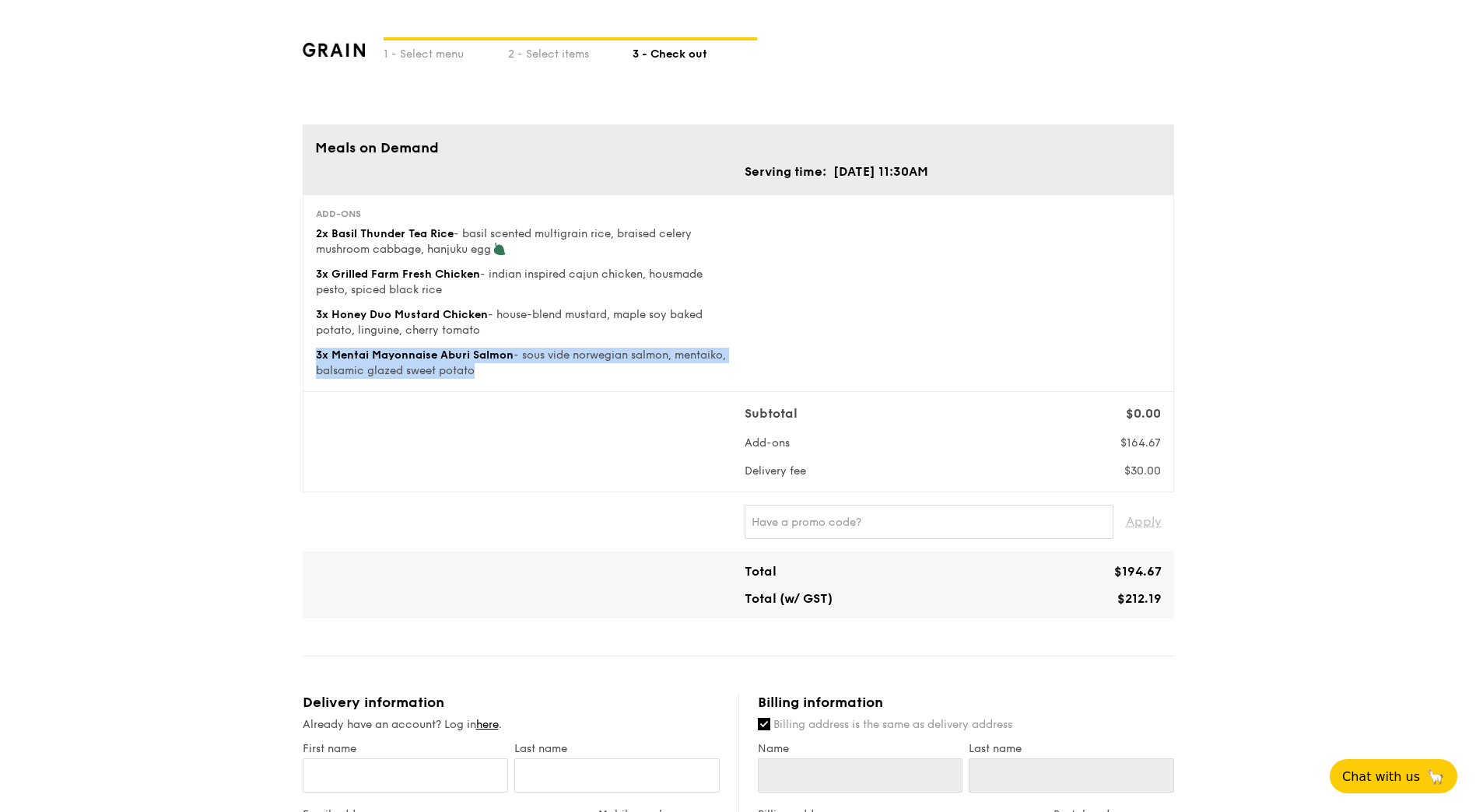
click at [497, 375] on div "3x Mentai Mayonnaise Aburi Salmon - sous vide norwegian salmon, mentaiko, balsa…" at bounding box center [524, 363] width 416 height 31
drag, startPoint x: 497, startPoint y: 375, endPoint x: 538, endPoint y: 423, distance: 63.1
click at [538, 423] on div "Subtotal $0.00 Add-ons $164.67 Delivery fee $30.00" at bounding box center [738, 442] width 857 height 75
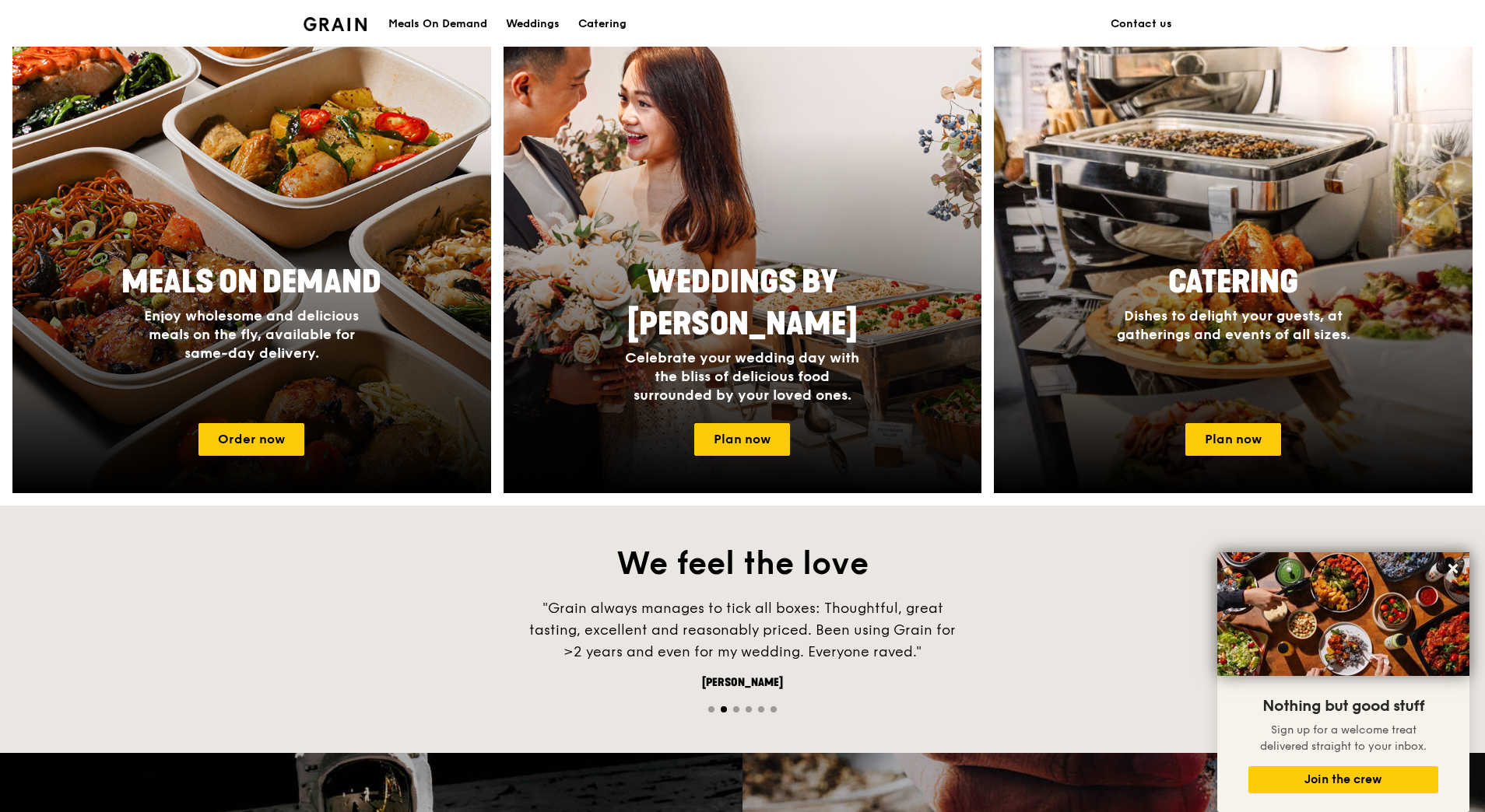
scroll to position [345, 0]
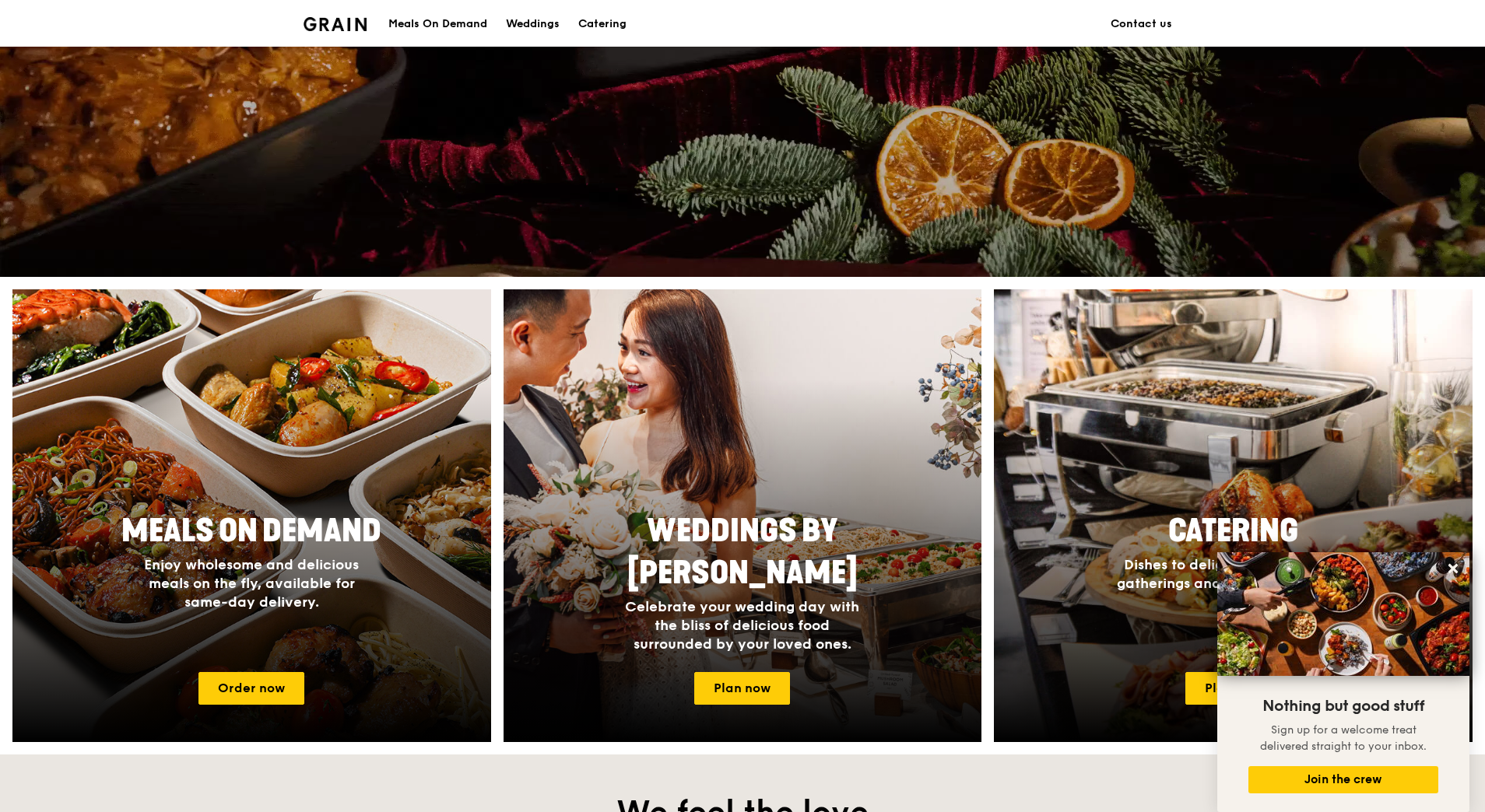
click at [456, 24] on div "Meals On Demand" at bounding box center [438, 24] width 99 height 46
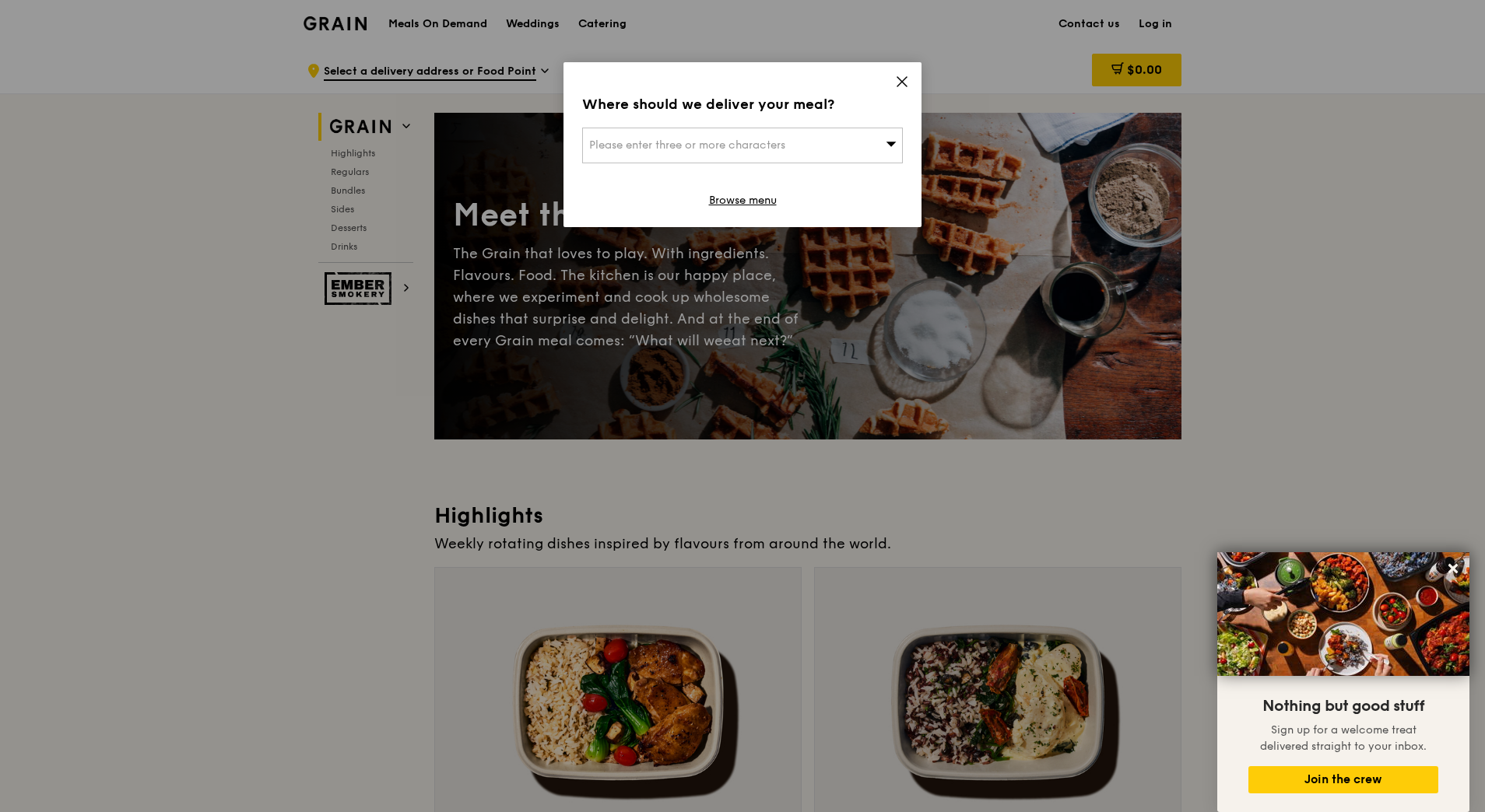
click at [873, 132] on div "Please enter three or more characters" at bounding box center [742, 145] width 320 height 36
click at [899, 81] on icon at bounding box center [902, 81] width 14 height 14
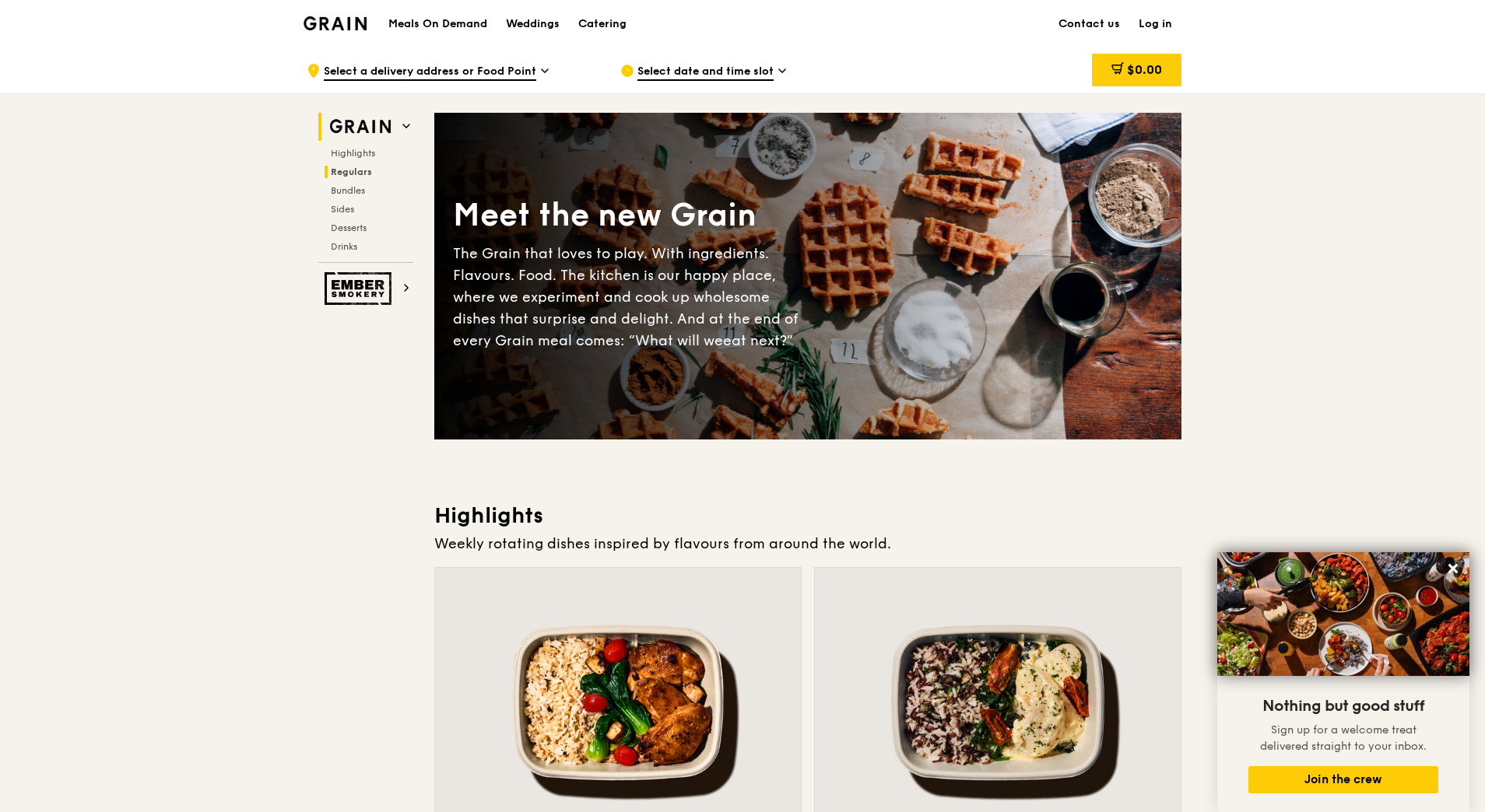
click at [359, 170] on span "Regulars" at bounding box center [351, 172] width 41 height 11
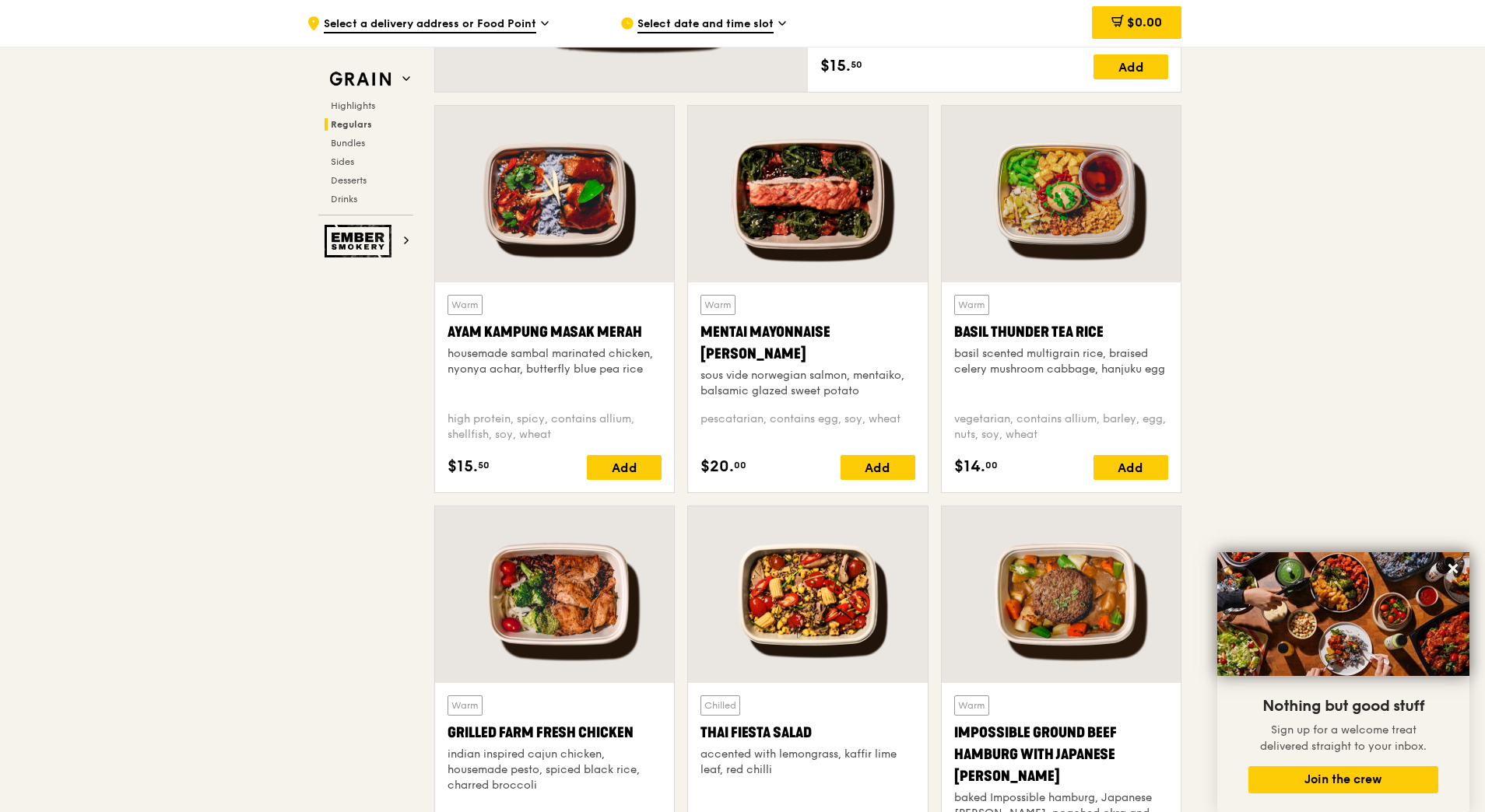
scroll to position [1335, 0]
